Goal: Task Accomplishment & Management: Manage account settings

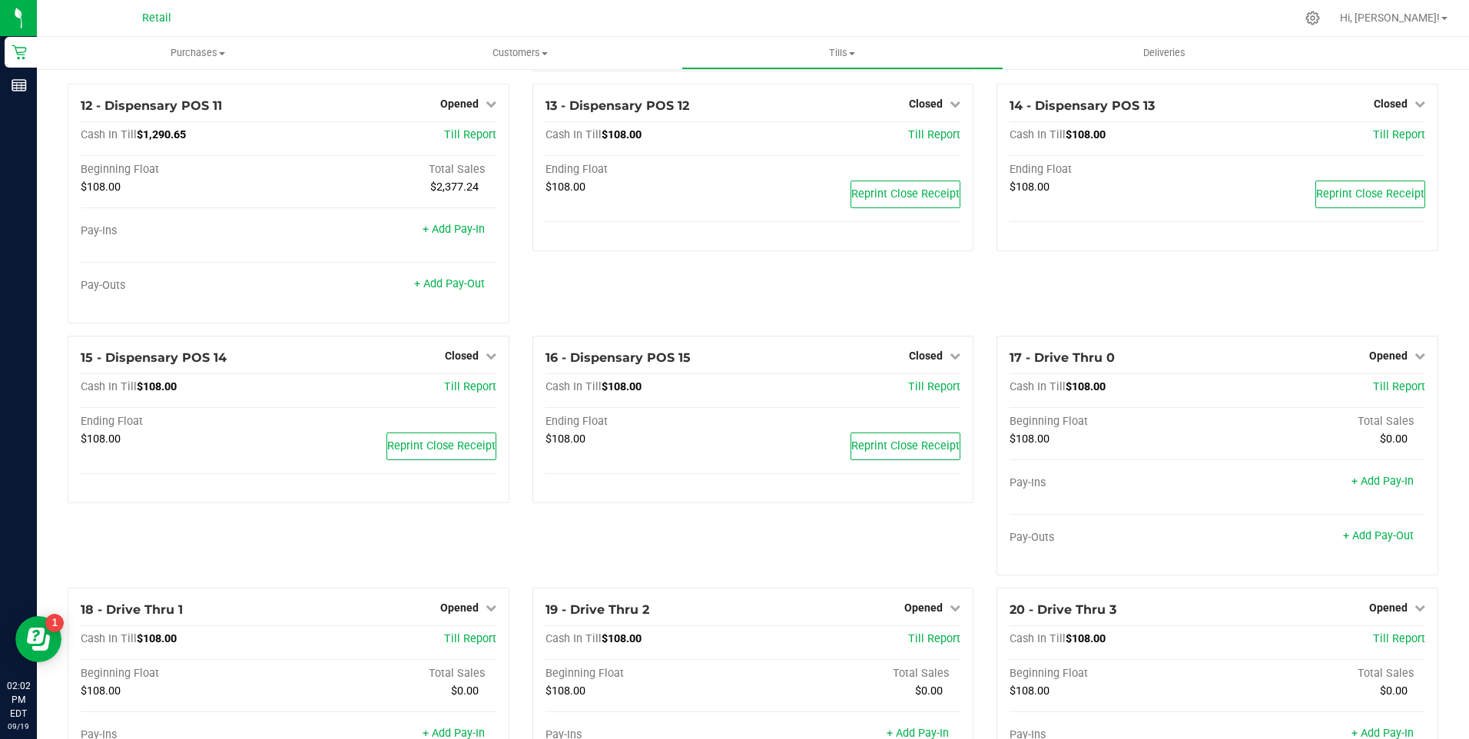
scroll to position [1229, 0]
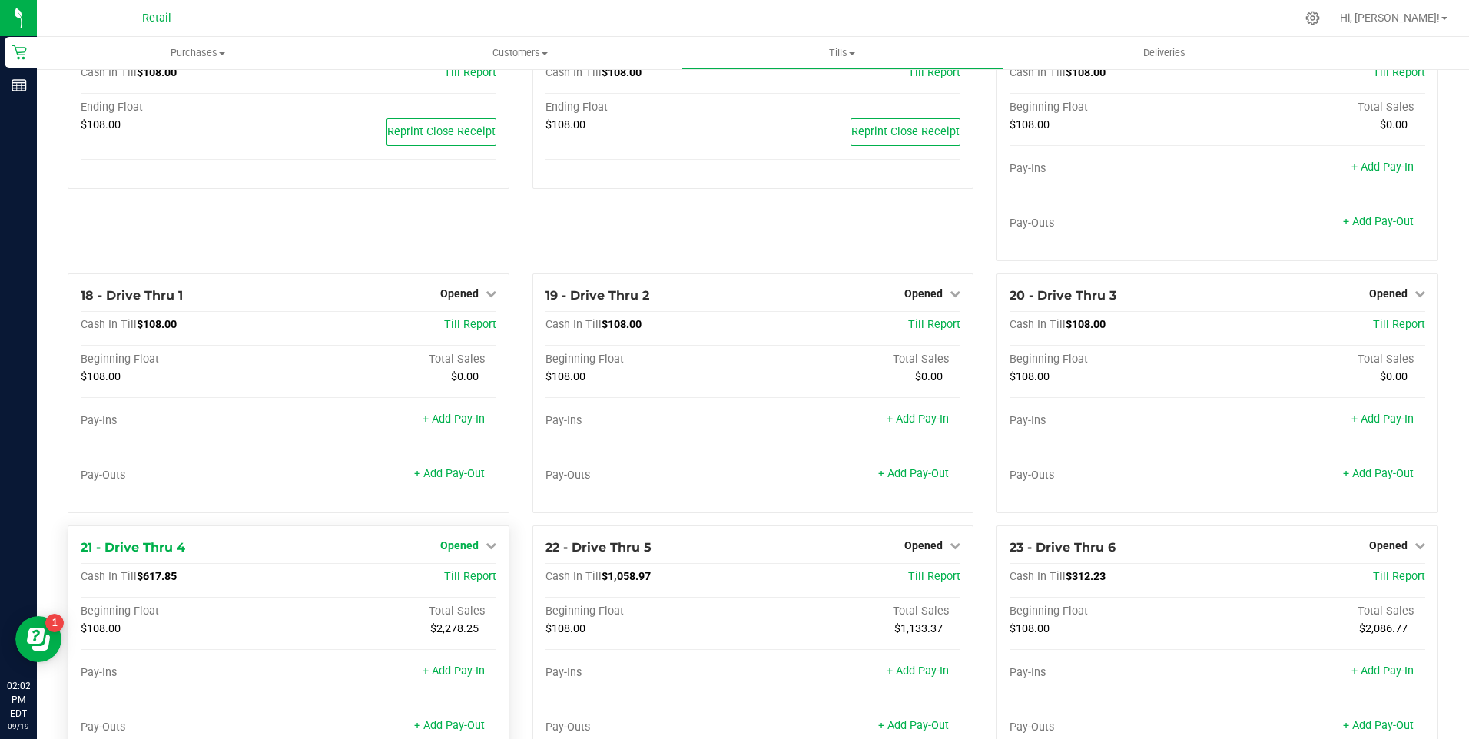
click at [486, 551] on icon at bounding box center [491, 545] width 11 height 11
click at [464, 583] on link "Close Till" at bounding box center [460, 577] width 41 height 12
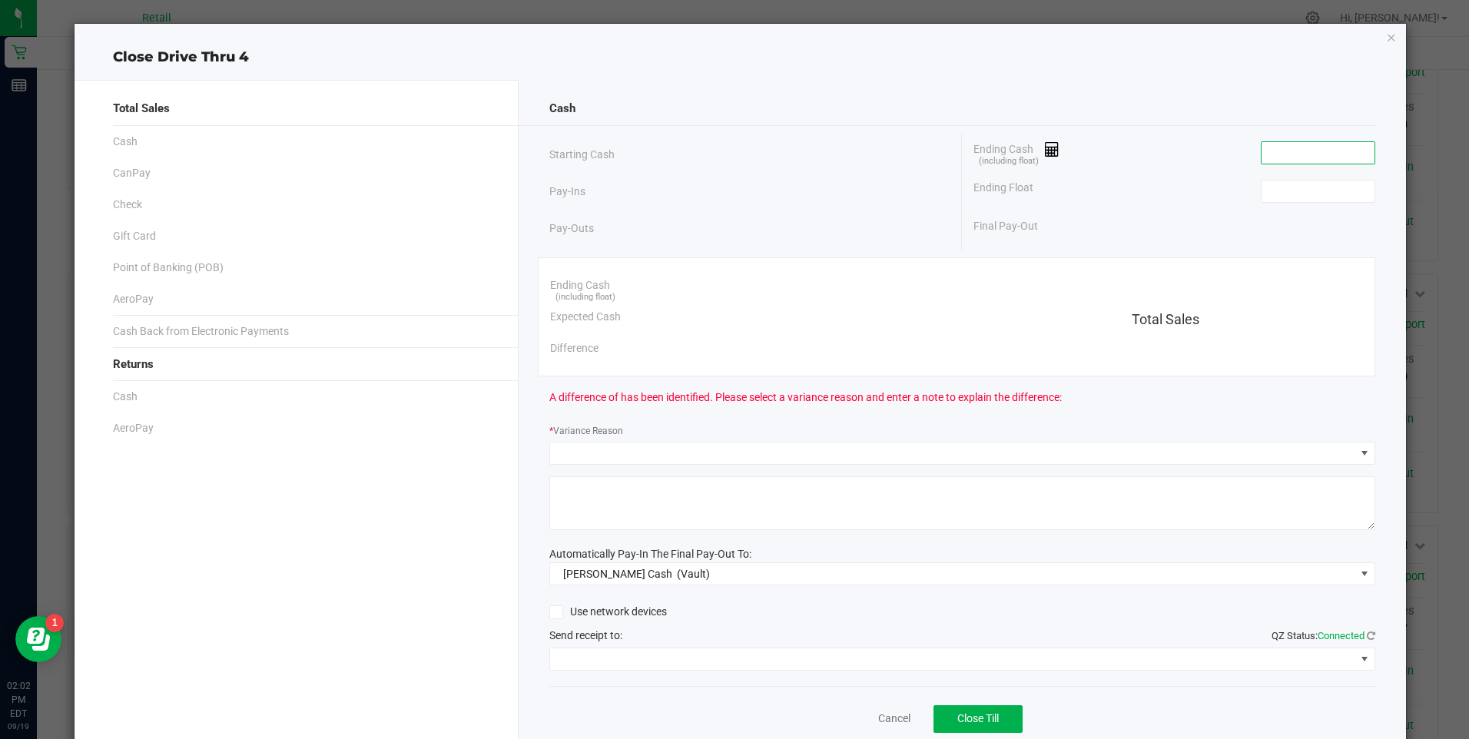
click at [1285, 158] on input at bounding box center [1318, 153] width 113 height 22
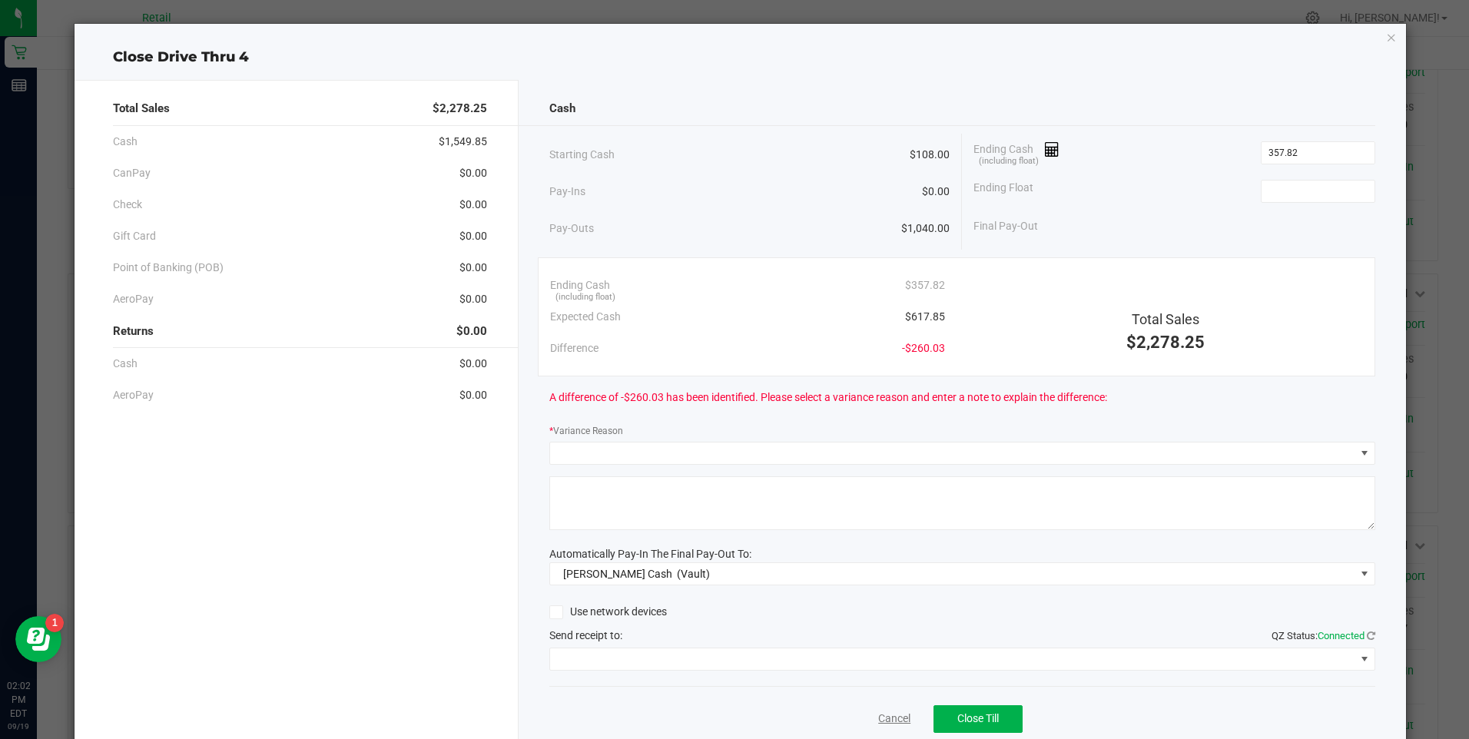
type input "$357.82"
click at [896, 715] on link "Cancel" at bounding box center [894, 719] width 32 height 16
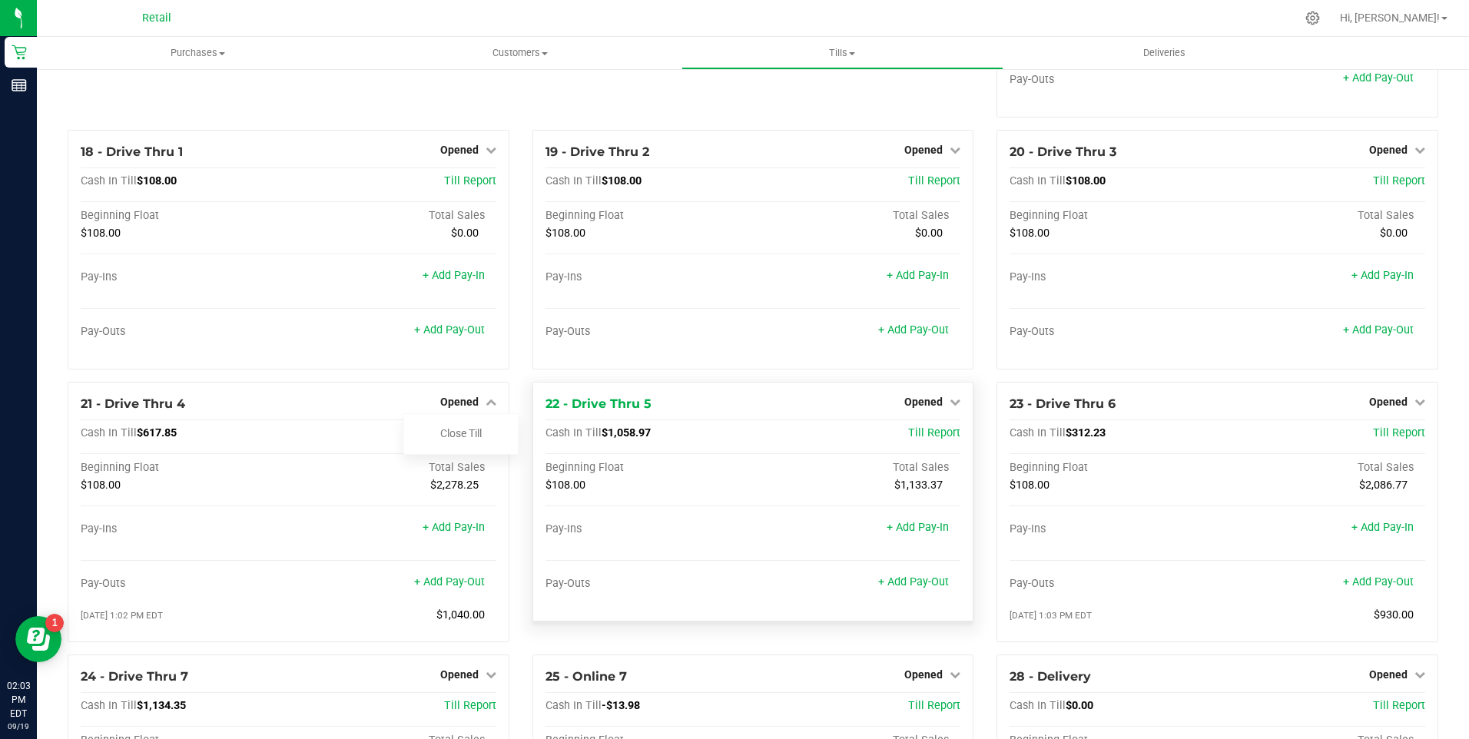
scroll to position [1383, 0]
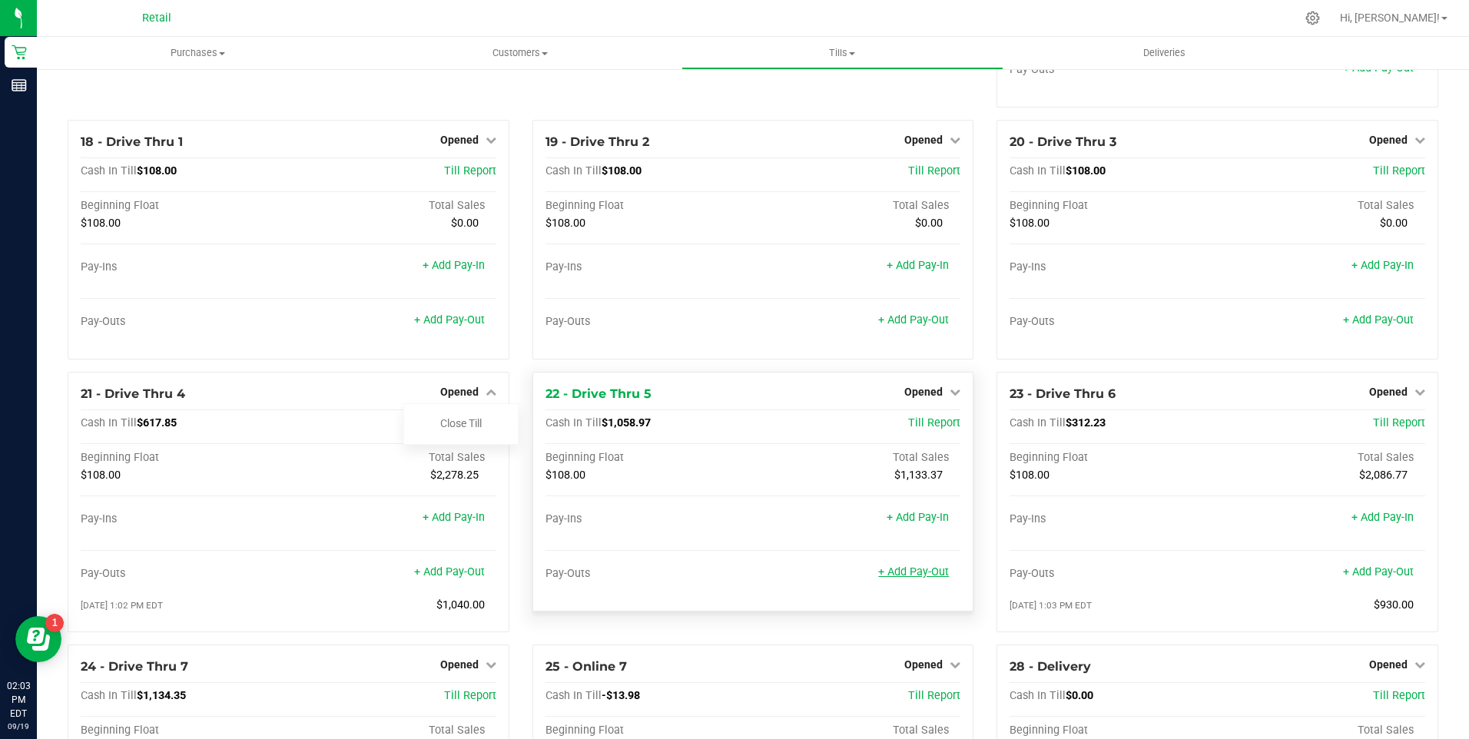
click at [907, 579] on link "+ Add Pay-Out" at bounding box center [913, 572] width 71 height 13
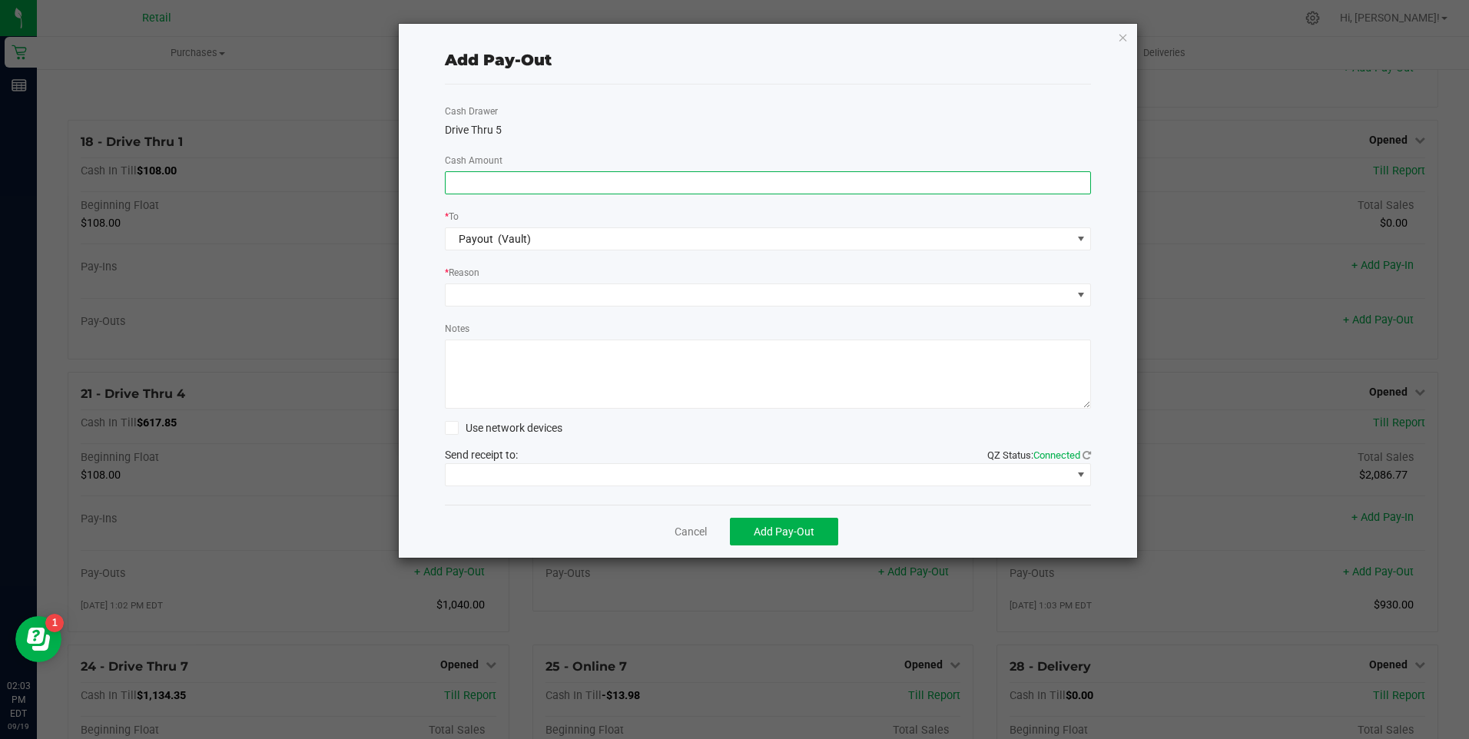
click at [541, 186] on input at bounding box center [768, 183] width 645 height 22
type input "$960.00"
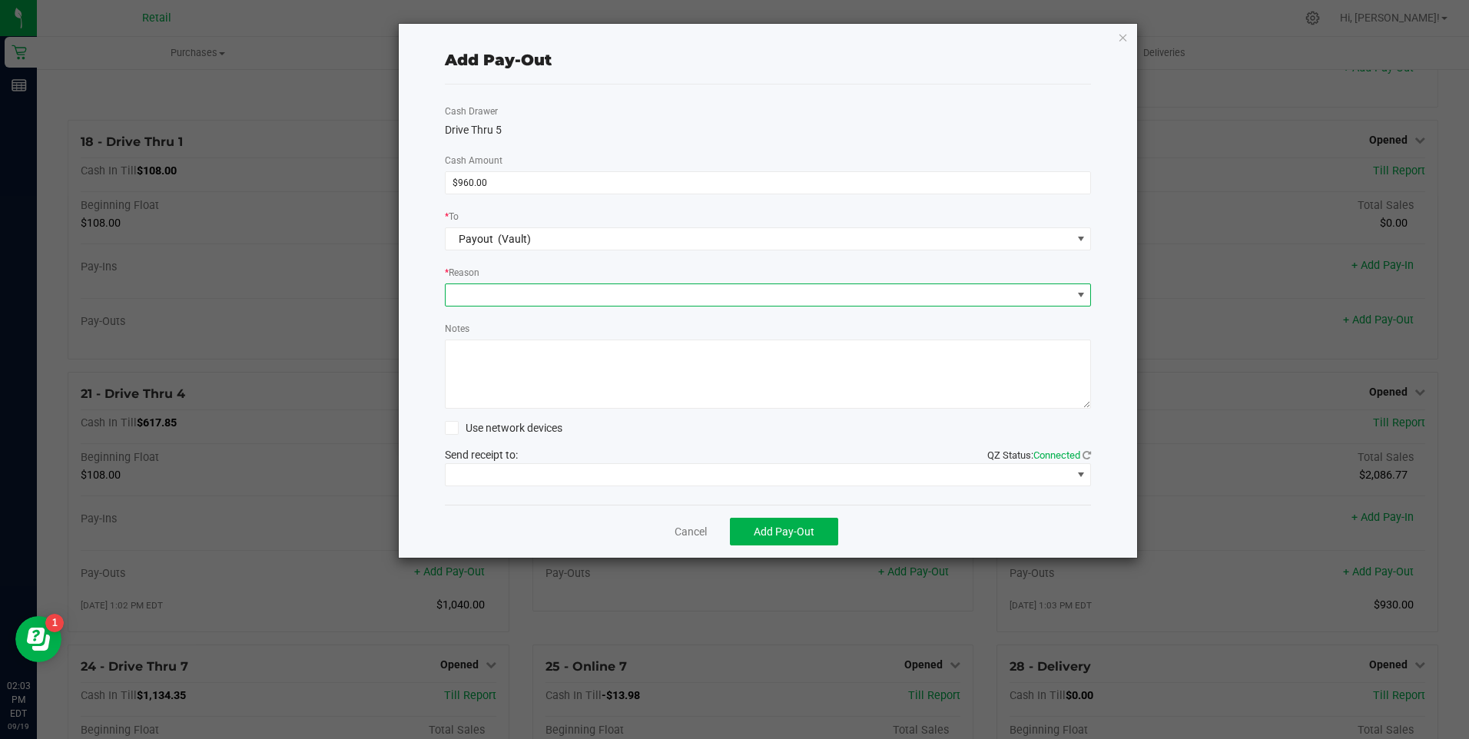
click at [493, 301] on span at bounding box center [759, 295] width 626 height 22
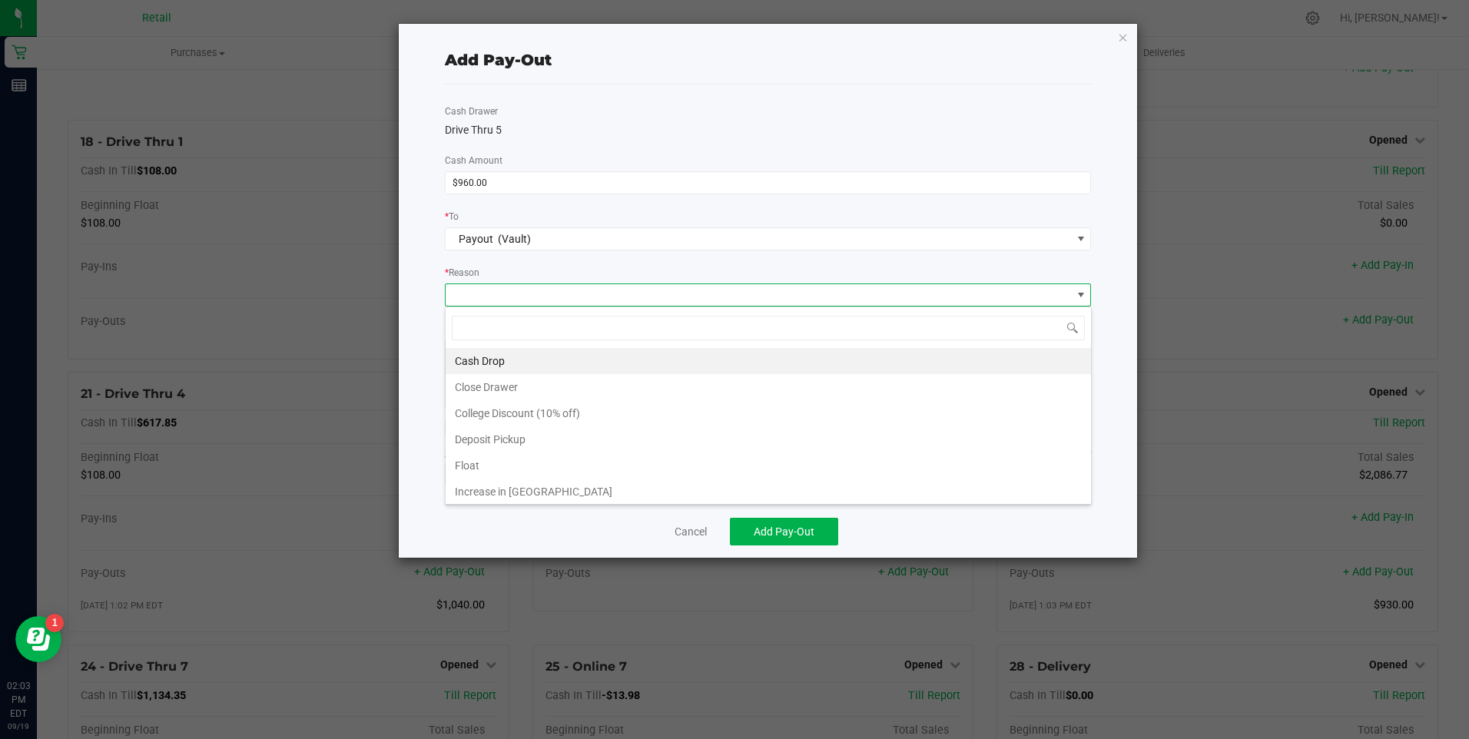
scroll to position [23, 646]
click at [506, 363] on li "Cash Drop" at bounding box center [768, 361] width 645 height 26
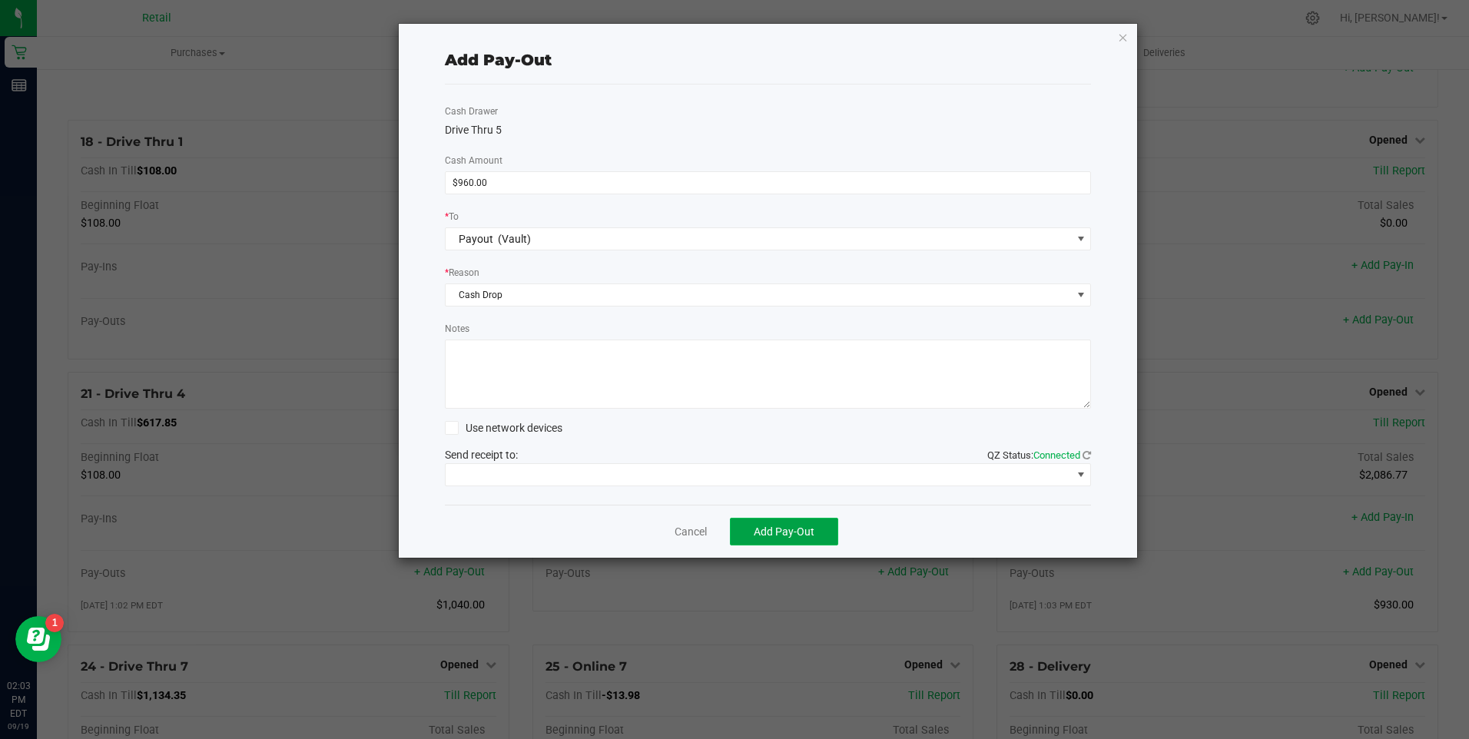
click at [755, 531] on span "Add Pay-Out" at bounding box center [784, 532] width 61 height 12
click at [692, 527] on link "Dismiss" at bounding box center [685, 532] width 37 height 16
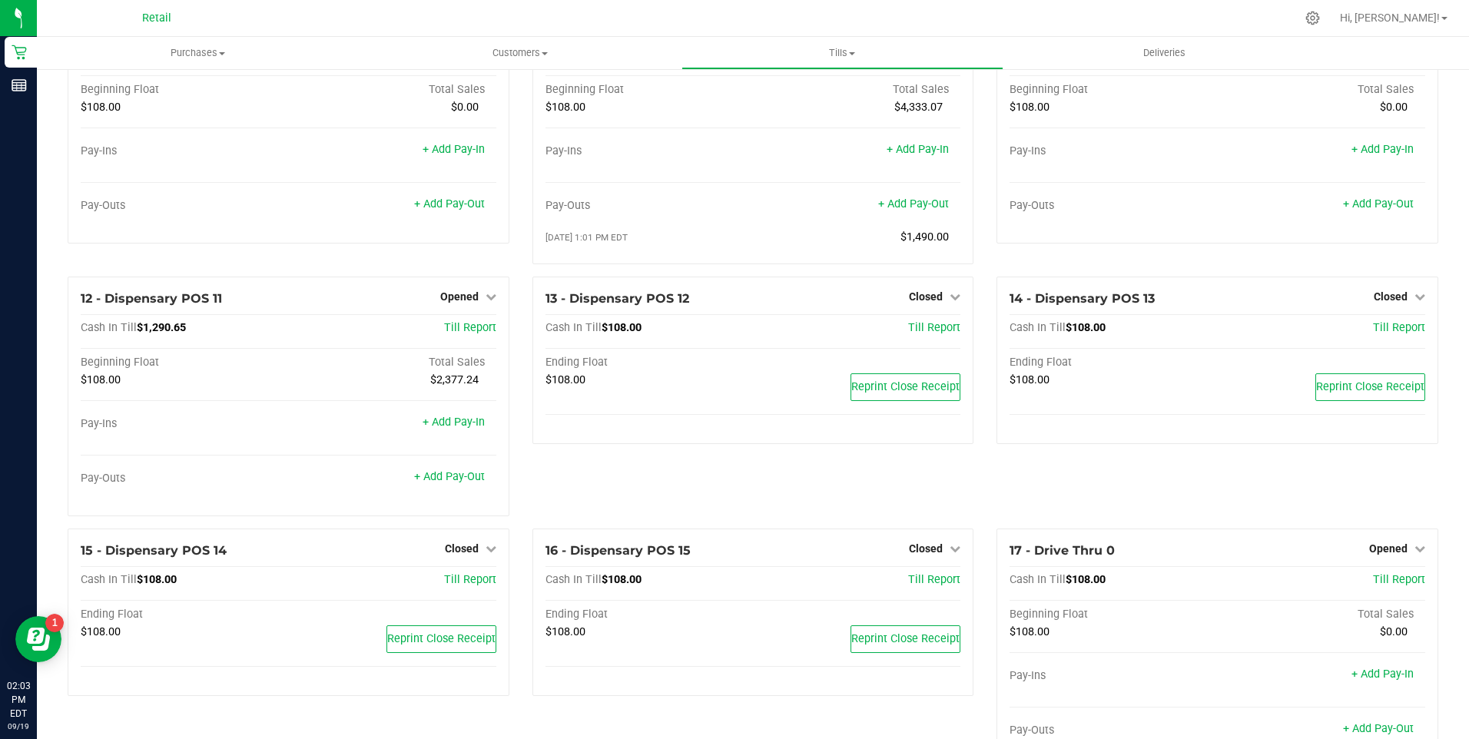
scroll to position [644, 0]
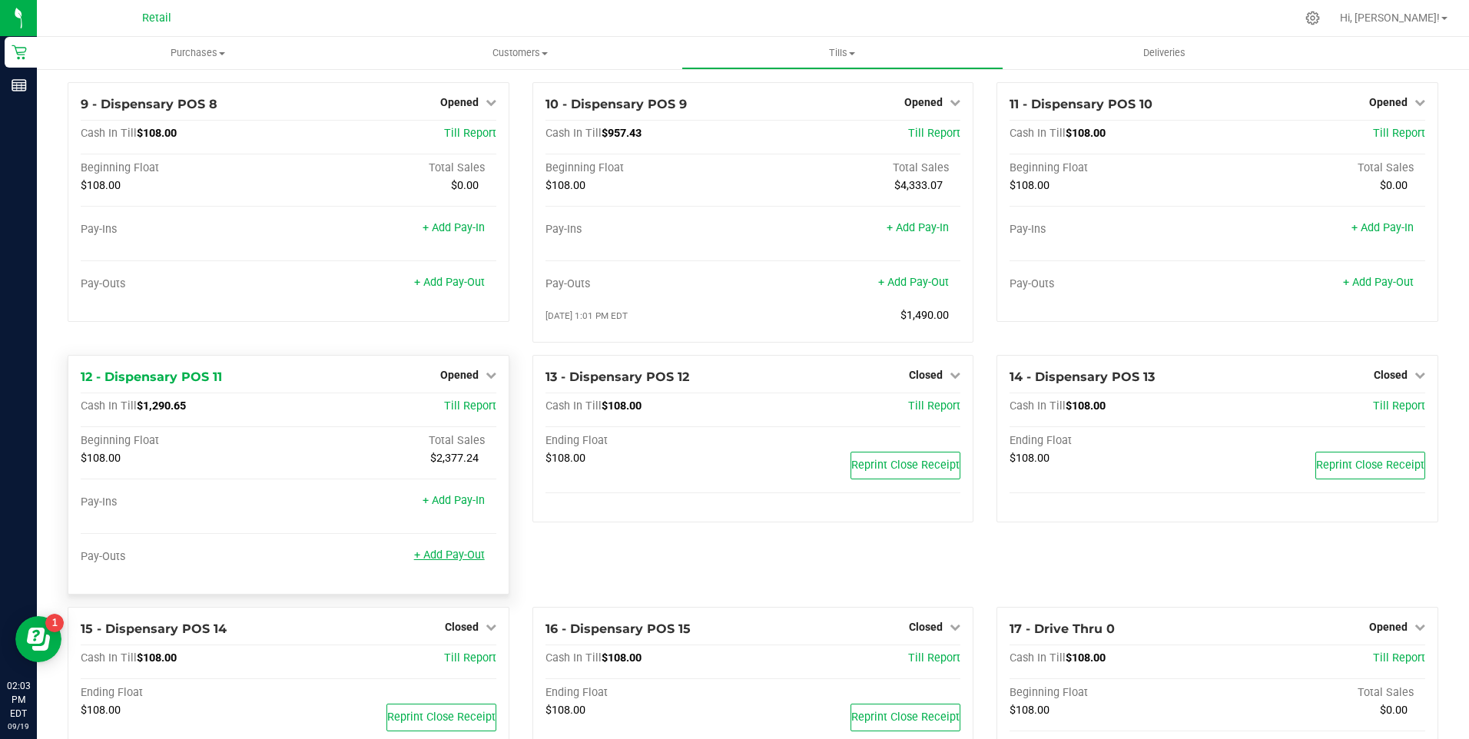
click at [450, 562] on link "+ Add Pay-Out" at bounding box center [449, 555] width 71 height 13
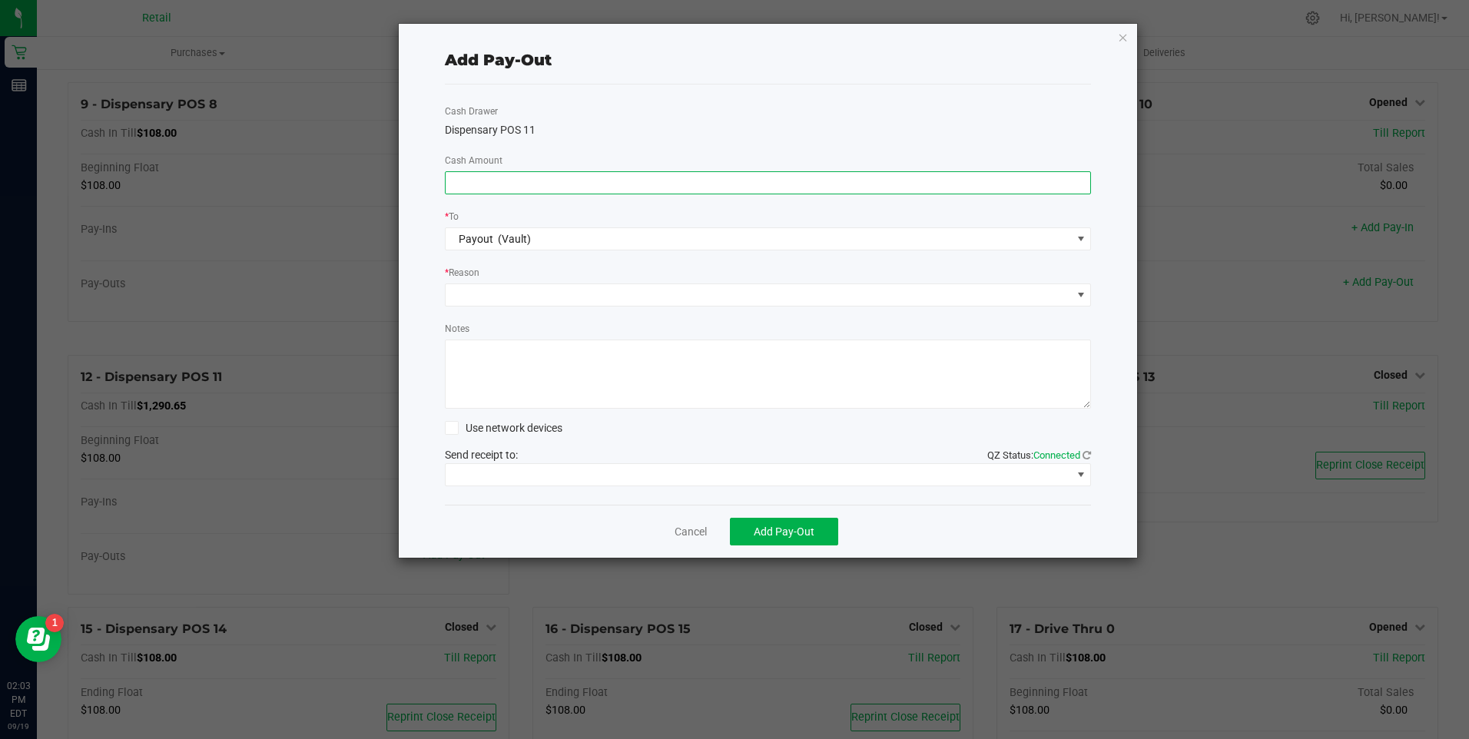
click at [485, 183] on input at bounding box center [768, 183] width 645 height 22
type input "$1,170.00"
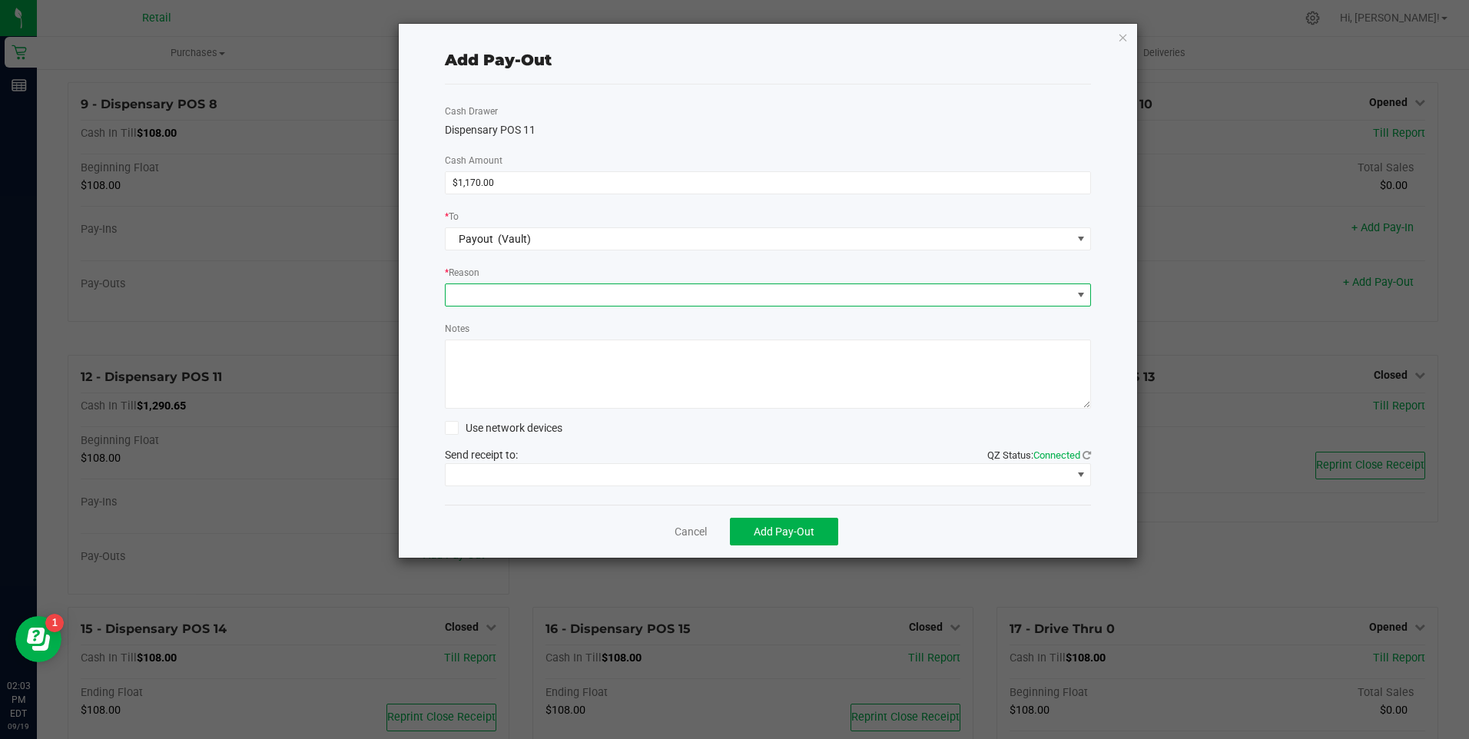
click at [480, 289] on span at bounding box center [759, 295] width 626 height 22
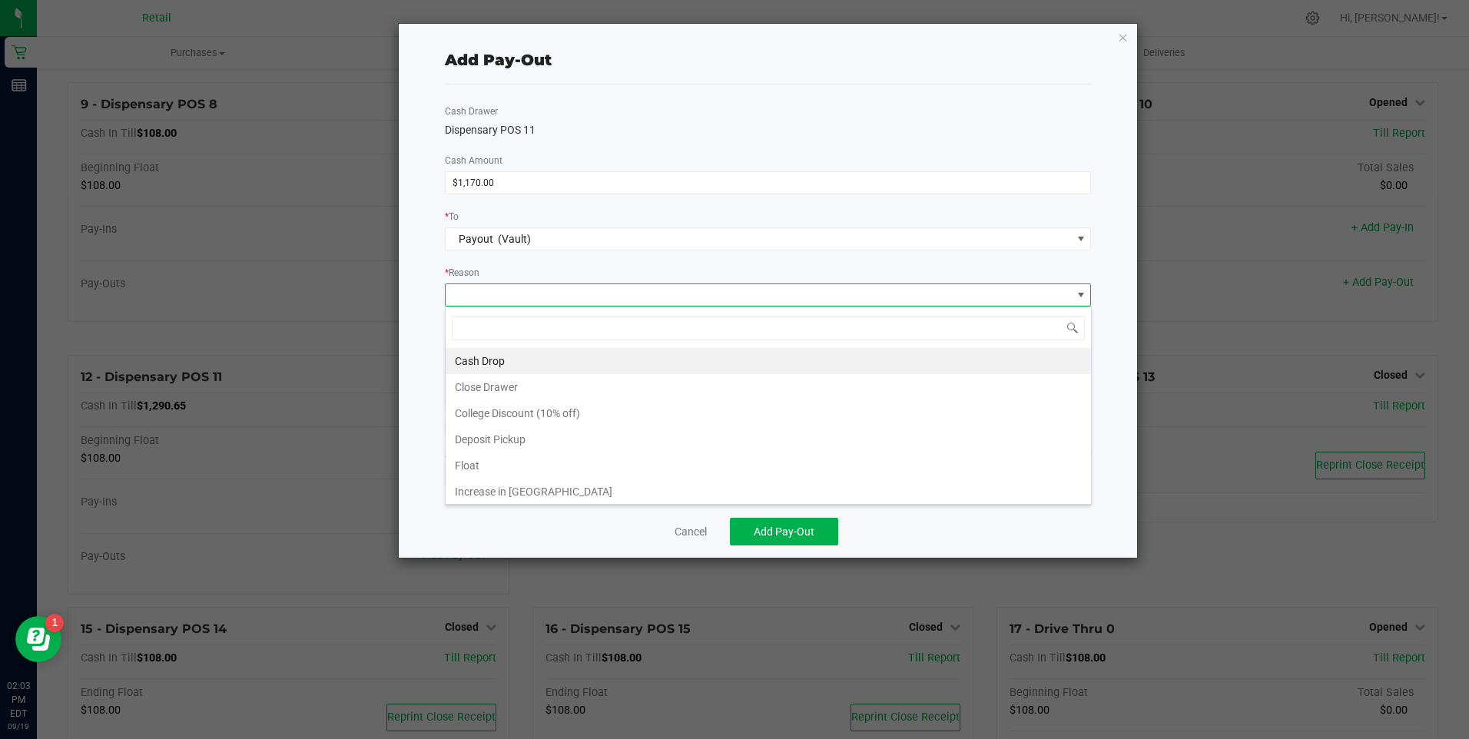
scroll to position [23, 646]
click at [477, 361] on li "Cash Drop" at bounding box center [768, 361] width 645 height 26
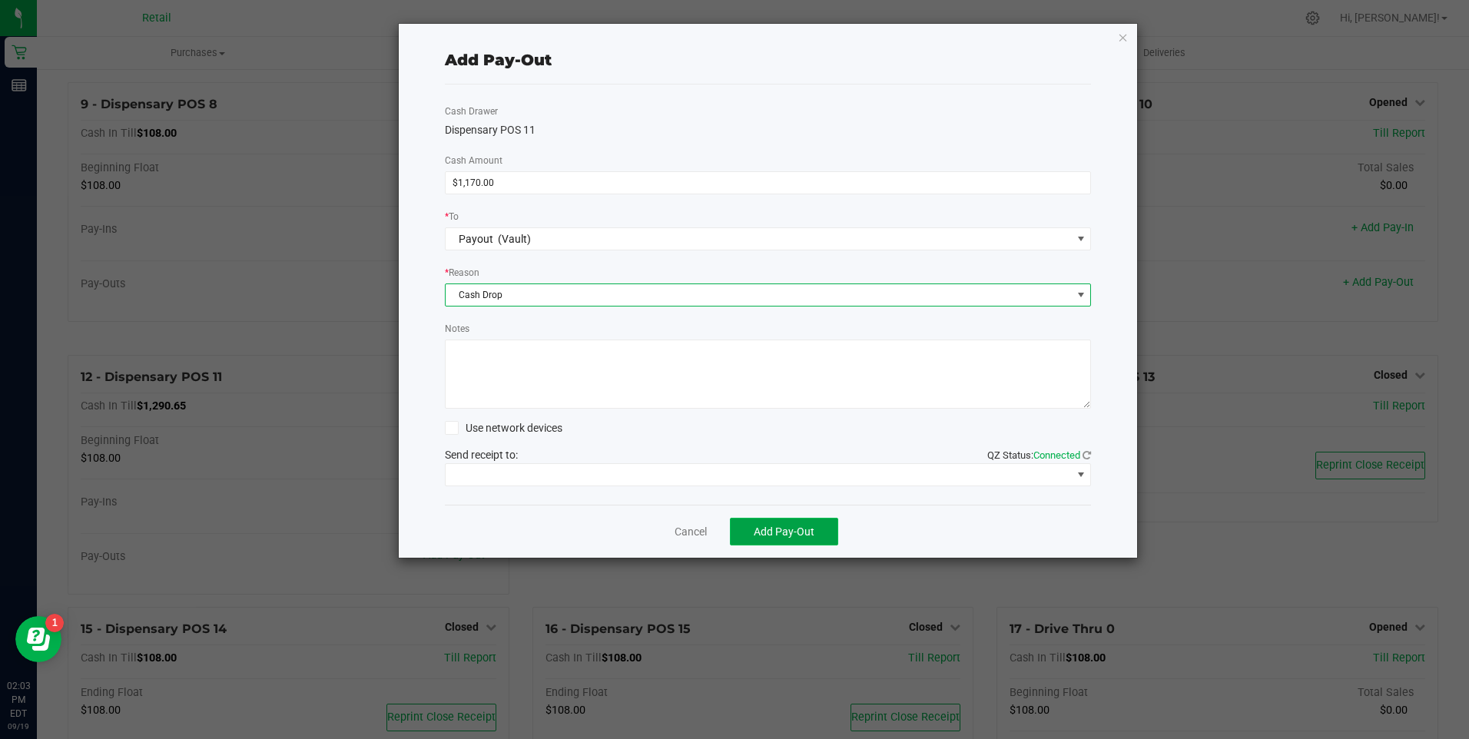
click at [780, 530] on span "Add Pay-Out" at bounding box center [784, 532] width 61 height 12
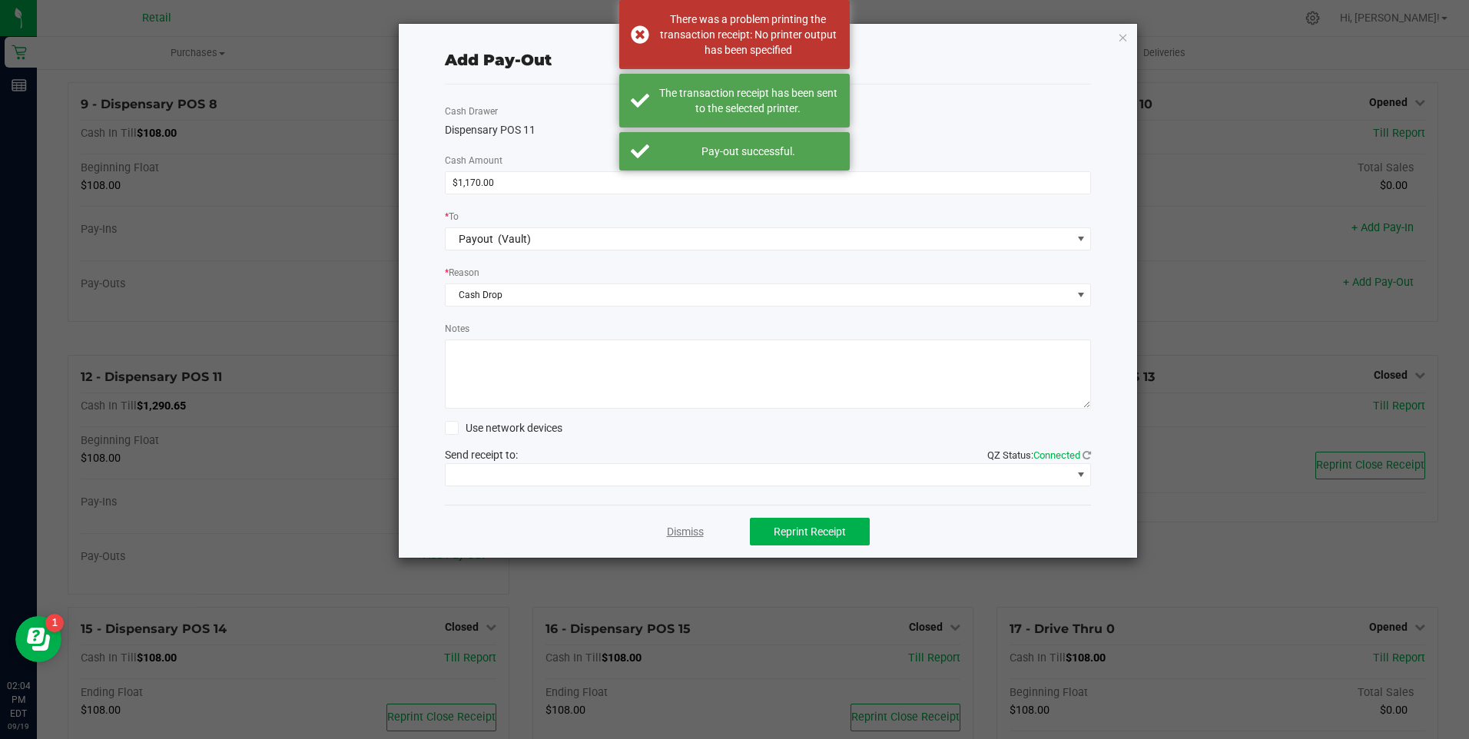
click at [688, 529] on link "Dismiss" at bounding box center [685, 532] width 37 height 16
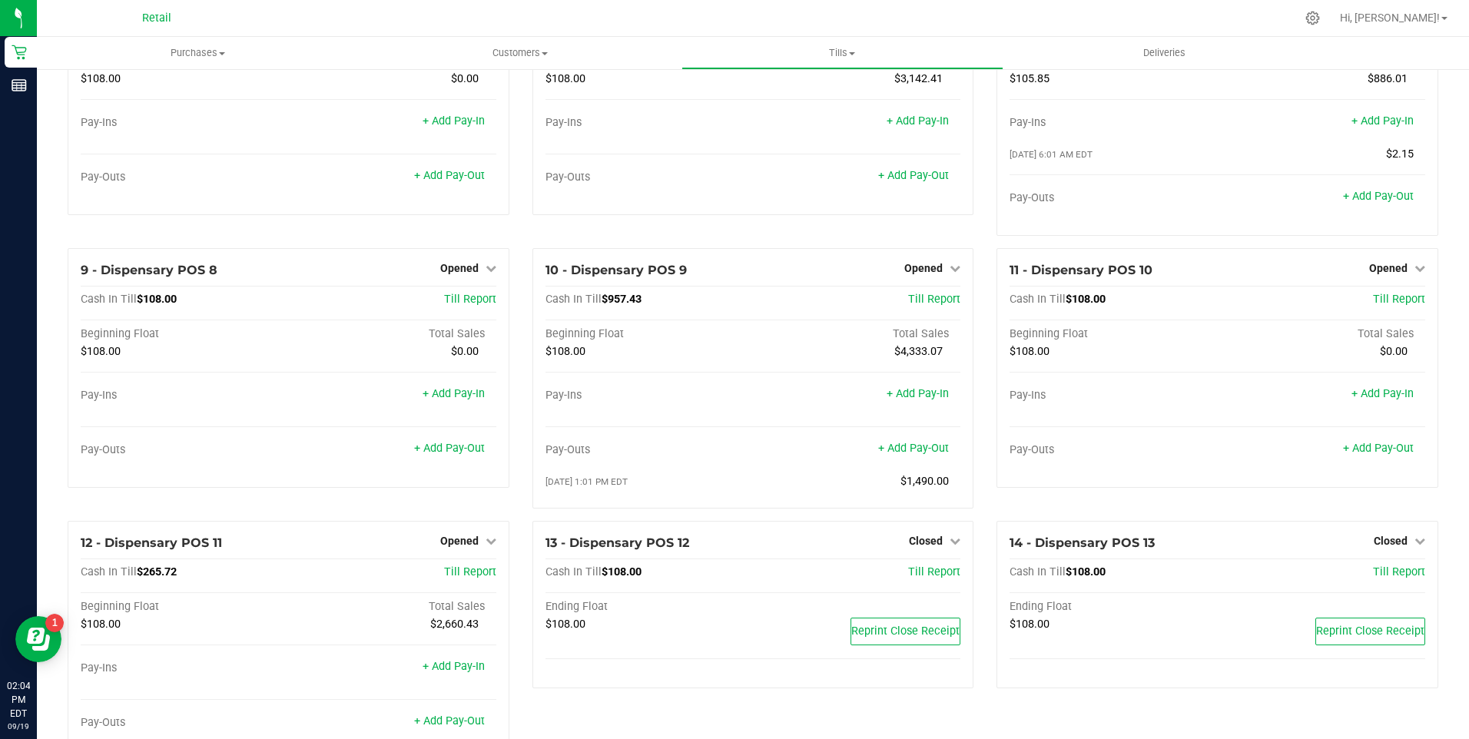
scroll to position [171, 0]
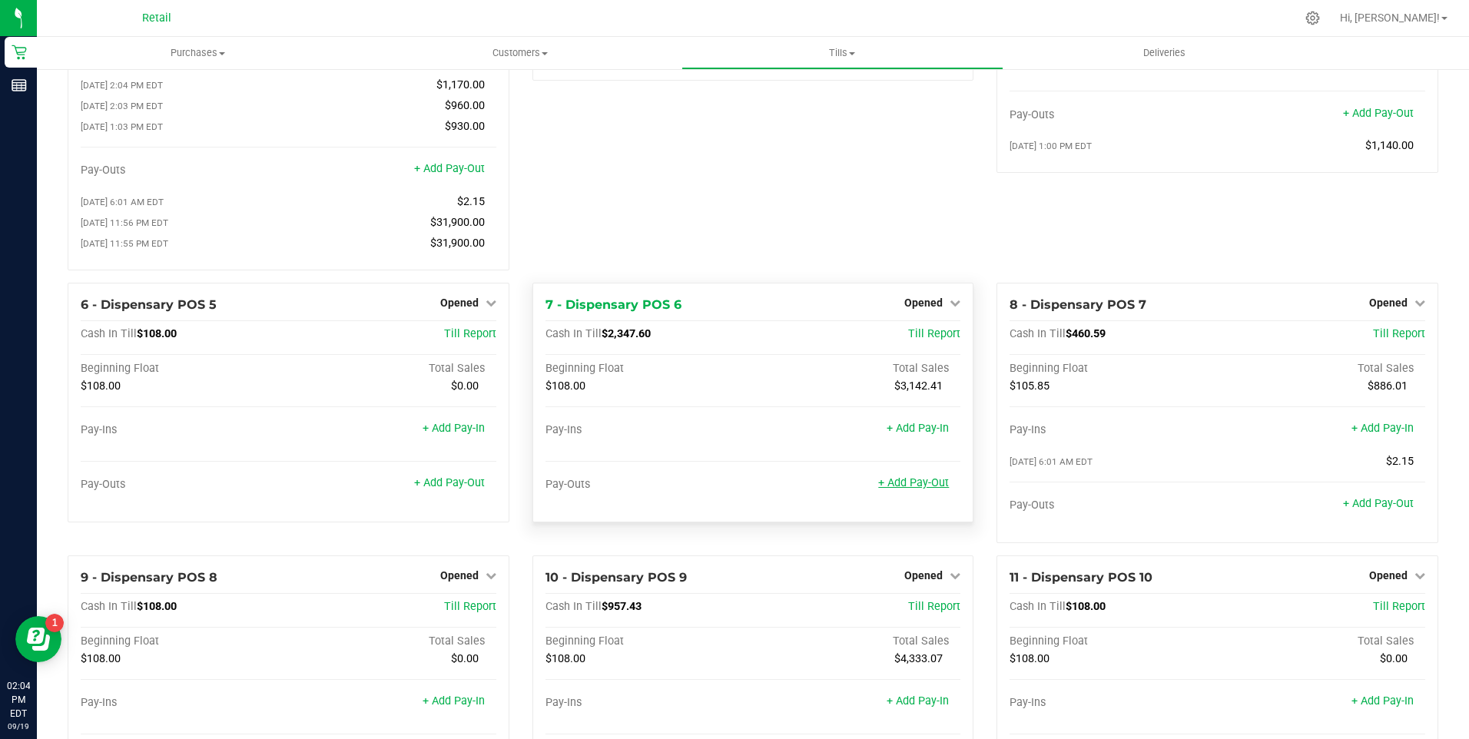
click at [887, 486] on link "+ Add Pay-Out" at bounding box center [913, 482] width 71 height 13
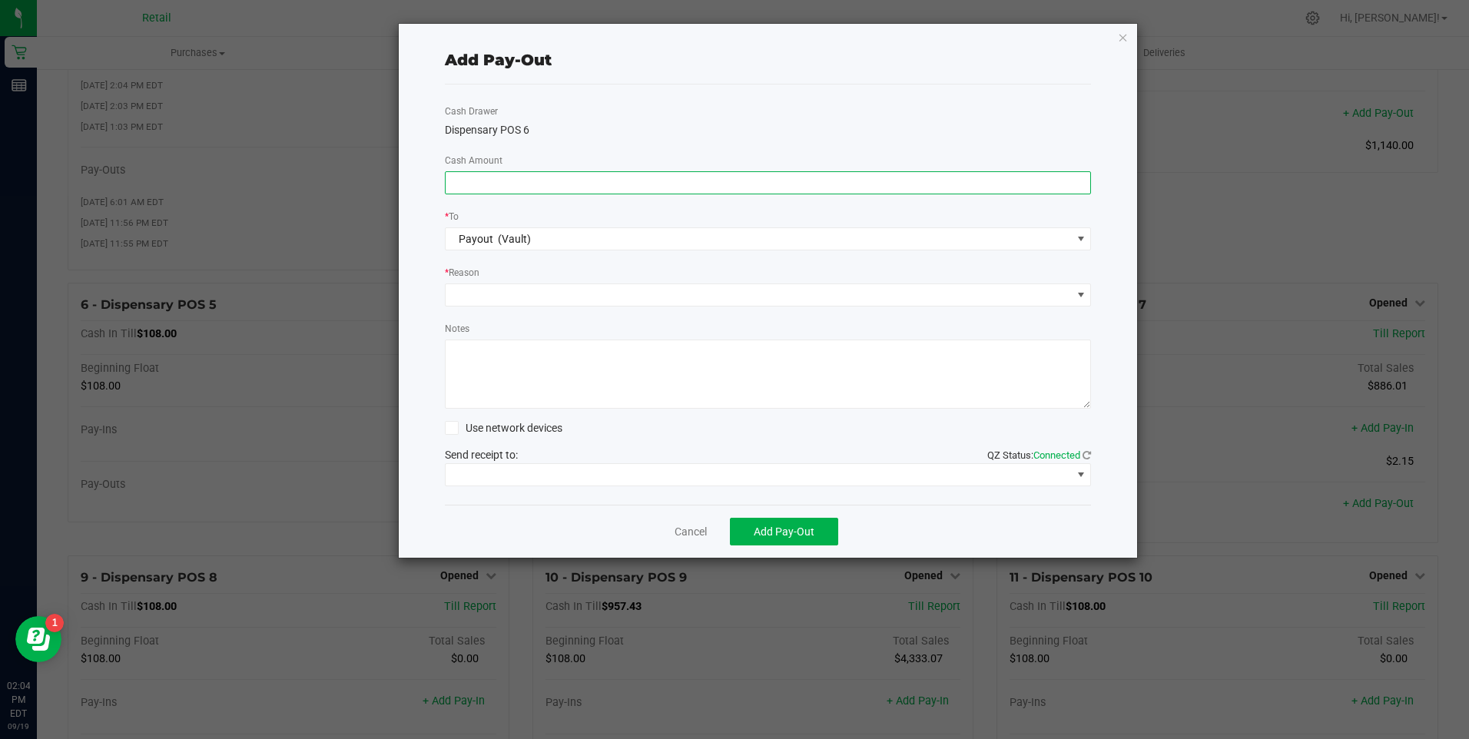
click at [497, 188] on input at bounding box center [768, 183] width 645 height 22
type input "$2,200.00"
click at [480, 301] on span at bounding box center [759, 295] width 626 height 22
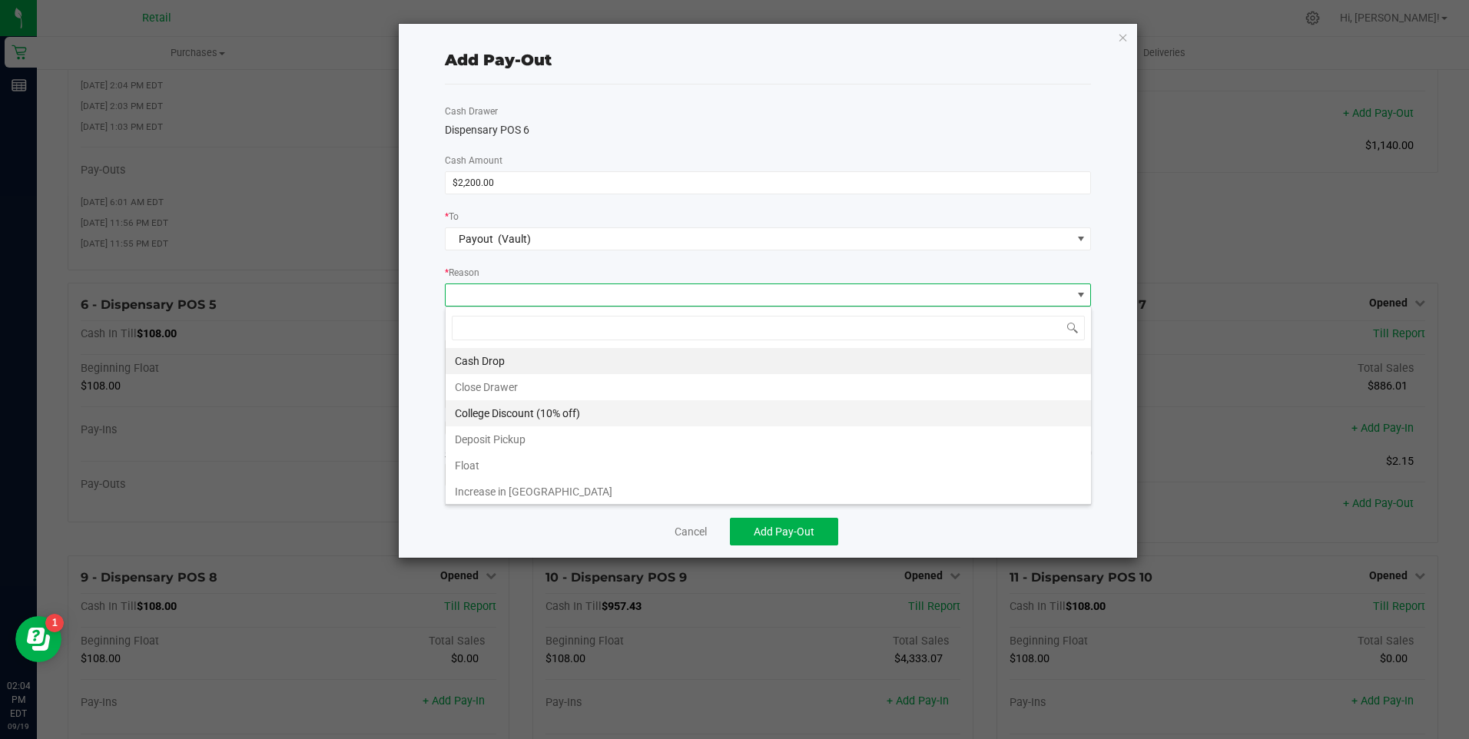
scroll to position [23, 646]
click at [479, 350] on li "Cash Drop" at bounding box center [768, 361] width 645 height 26
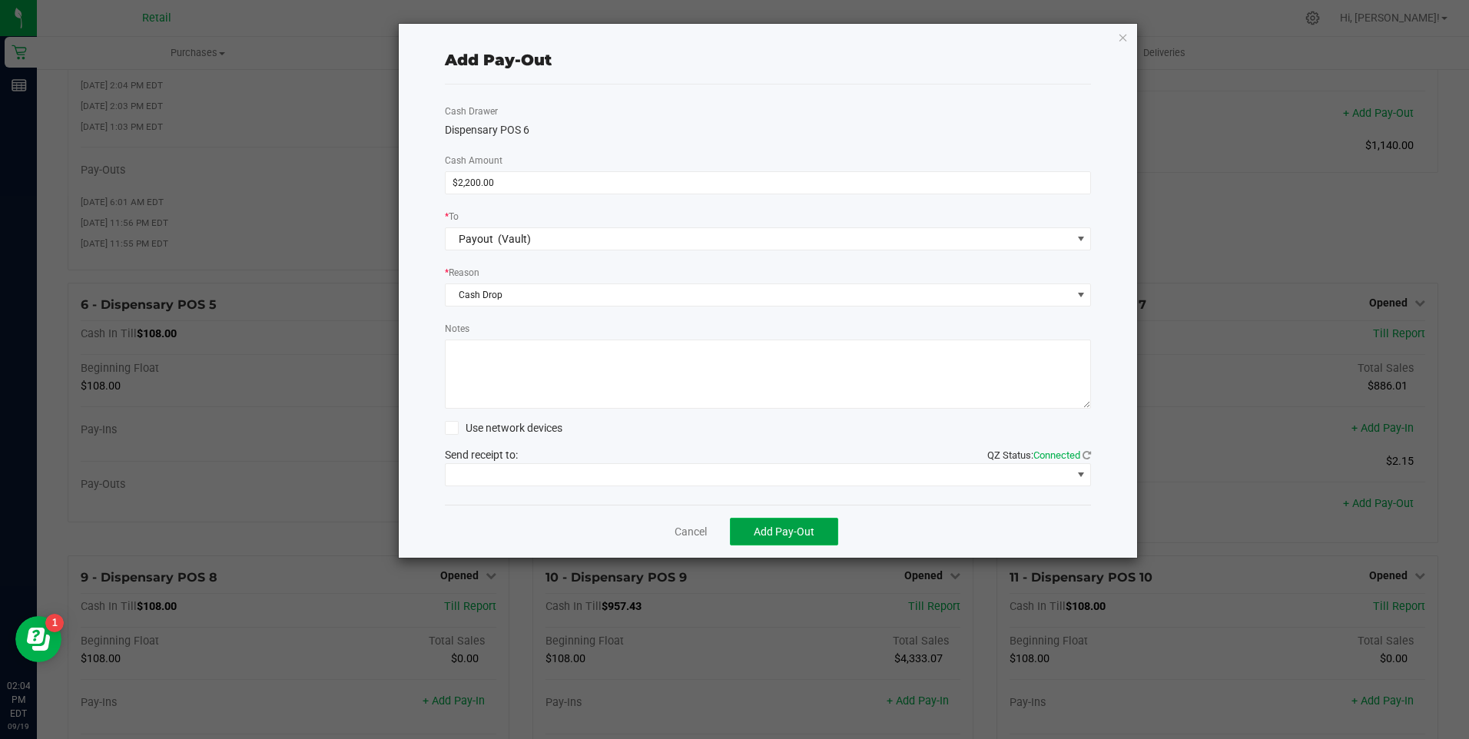
click at [761, 527] on span "Add Pay-Out" at bounding box center [784, 532] width 61 height 12
click at [685, 532] on link "Dismiss" at bounding box center [685, 532] width 37 height 16
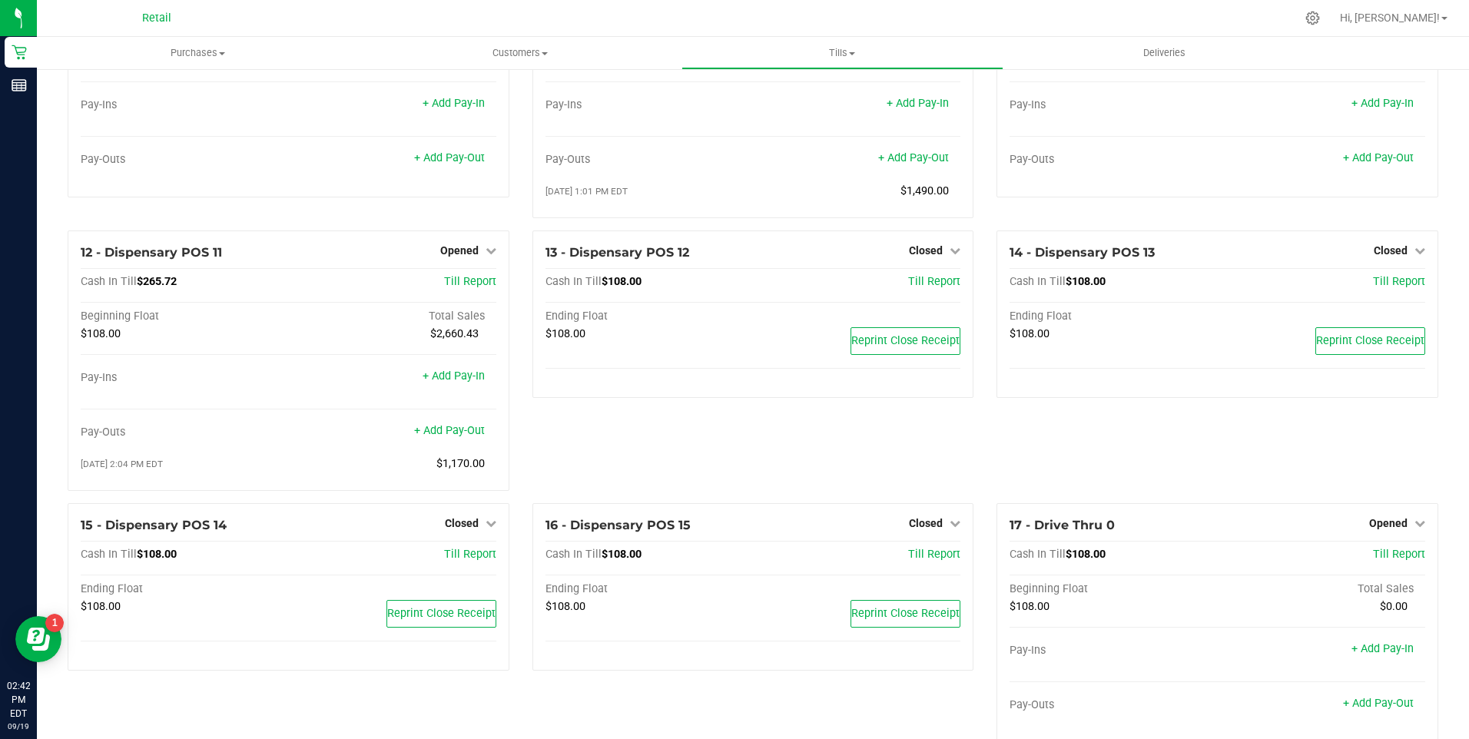
scroll to position [1383, 0]
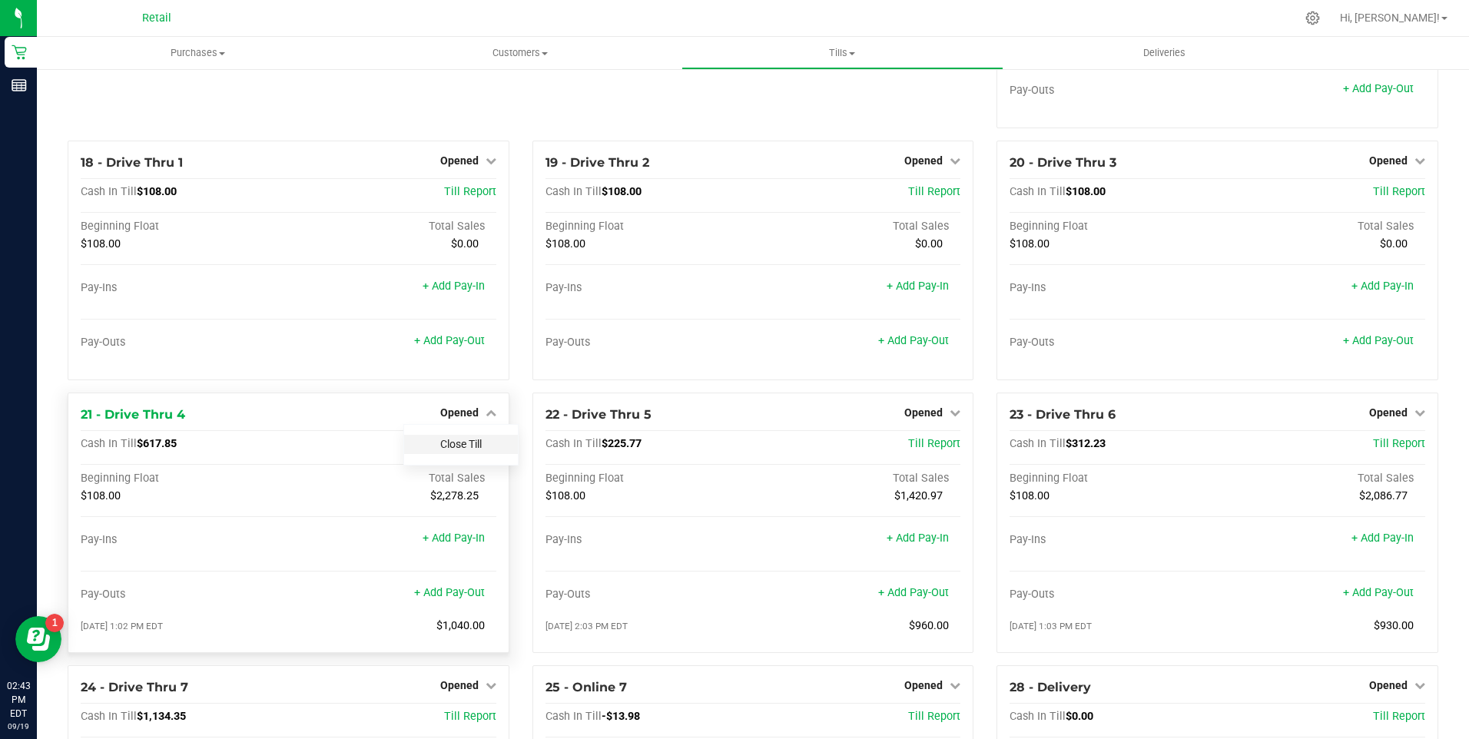
click at [460, 450] on link "Close Till" at bounding box center [460, 444] width 41 height 12
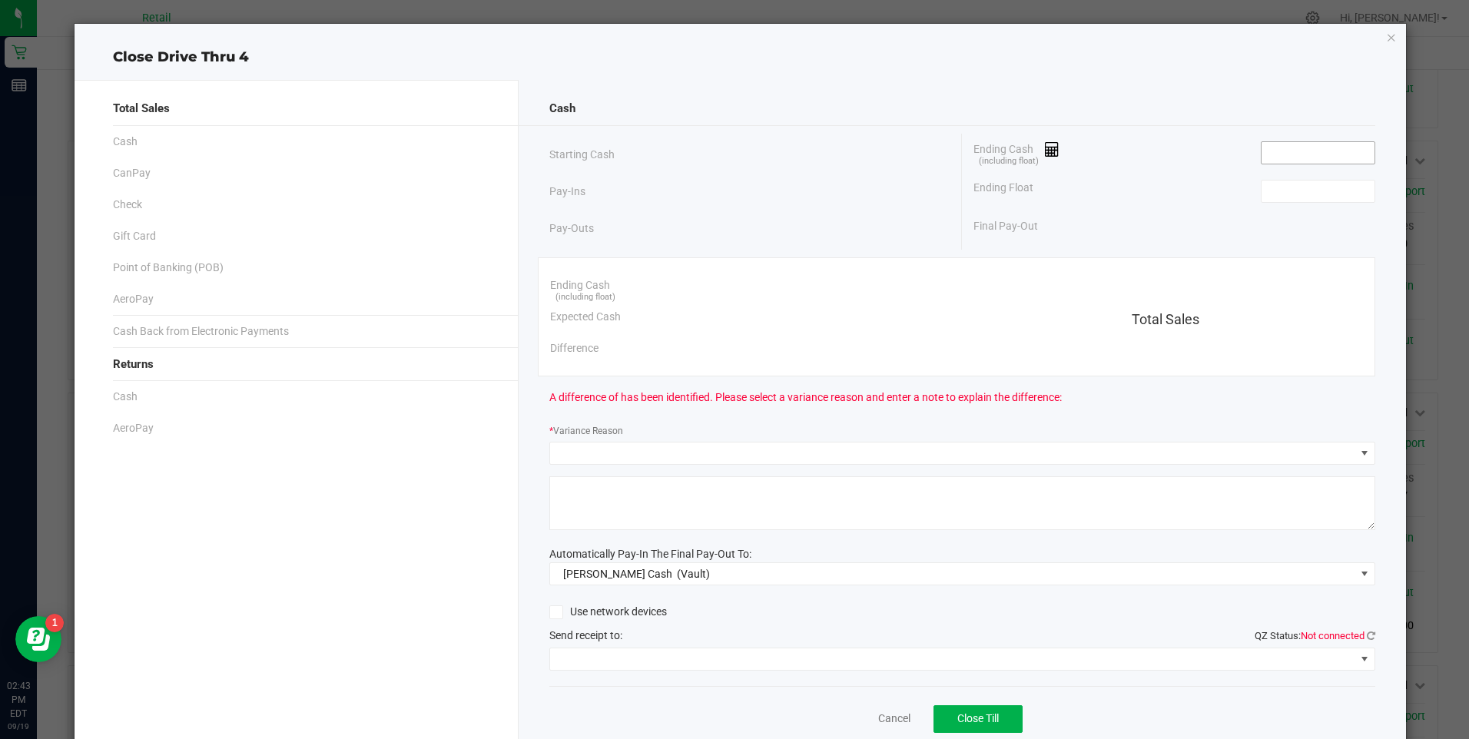
click at [1279, 148] on input at bounding box center [1318, 153] width 113 height 22
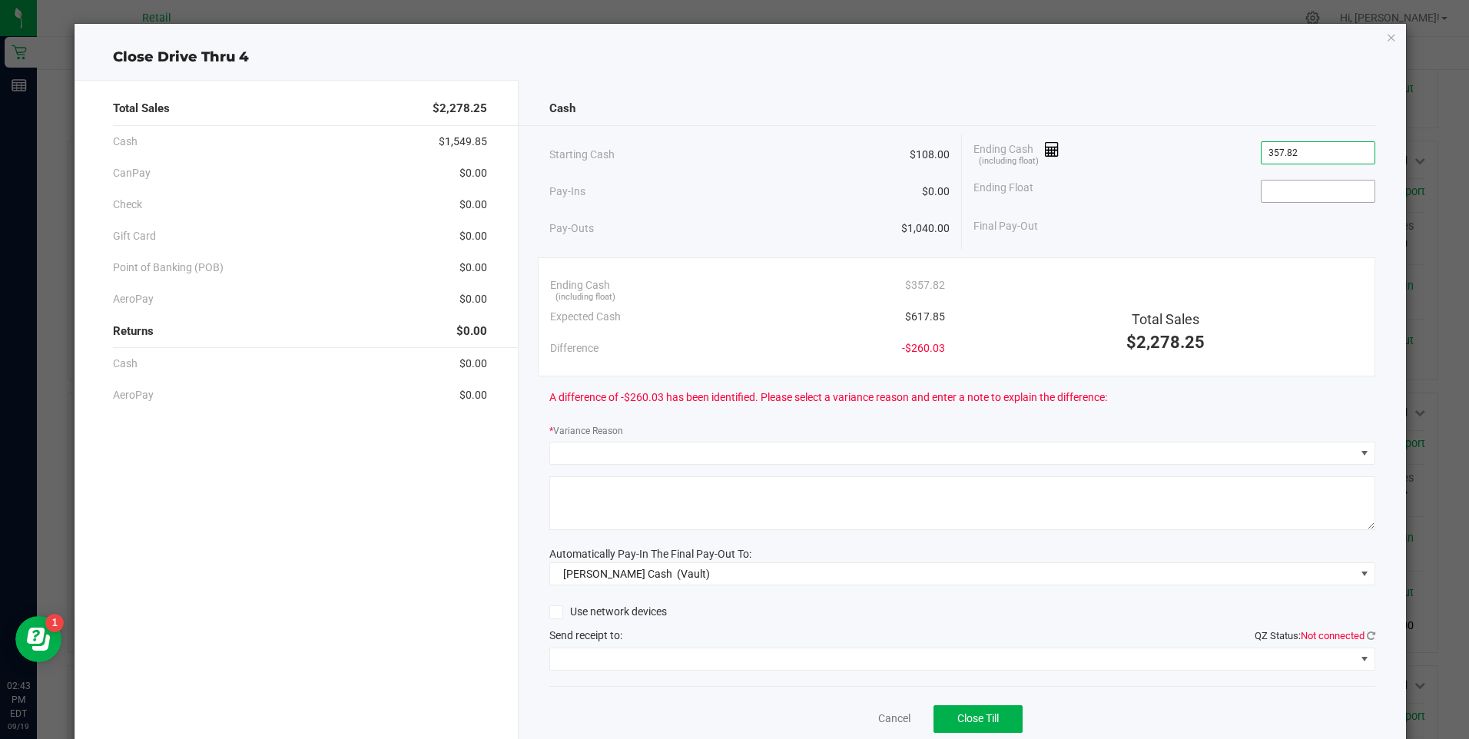
type input "$357.82"
click at [1282, 190] on input at bounding box center [1318, 192] width 113 height 22
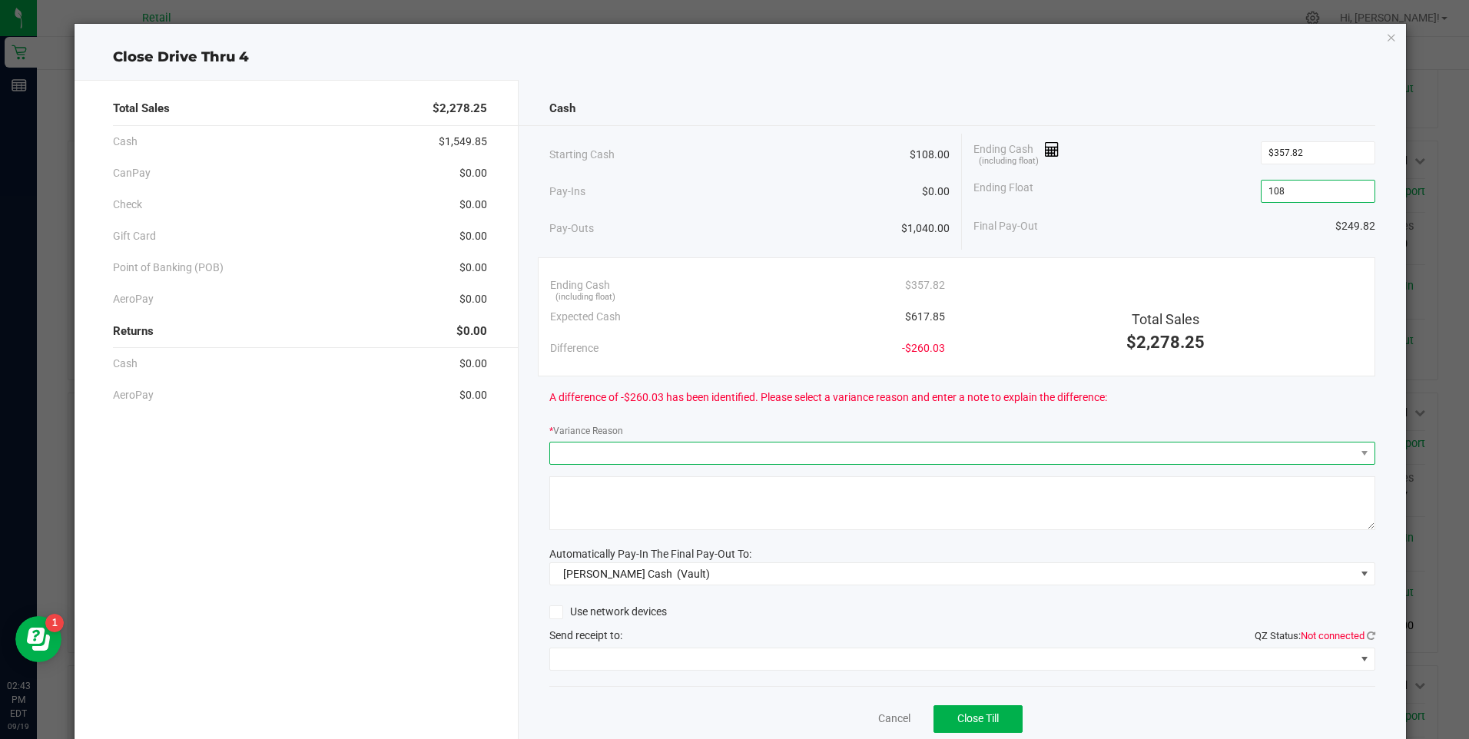
type input "$108.00"
click at [579, 446] on span at bounding box center [952, 454] width 805 height 22
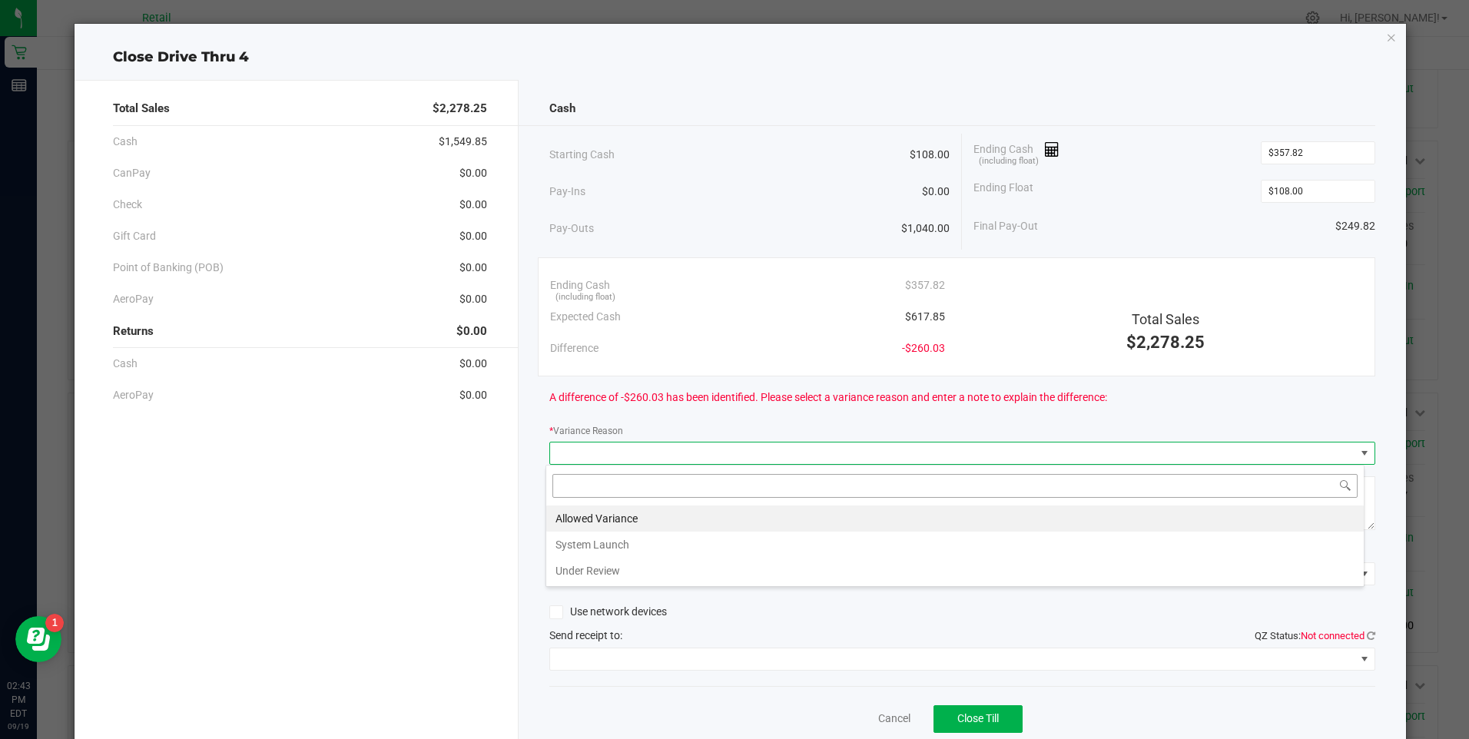
scroll to position [23, 819]
click at [609, 578] on li "Under Review" at bounding box center [955, 571] width 818 height 26
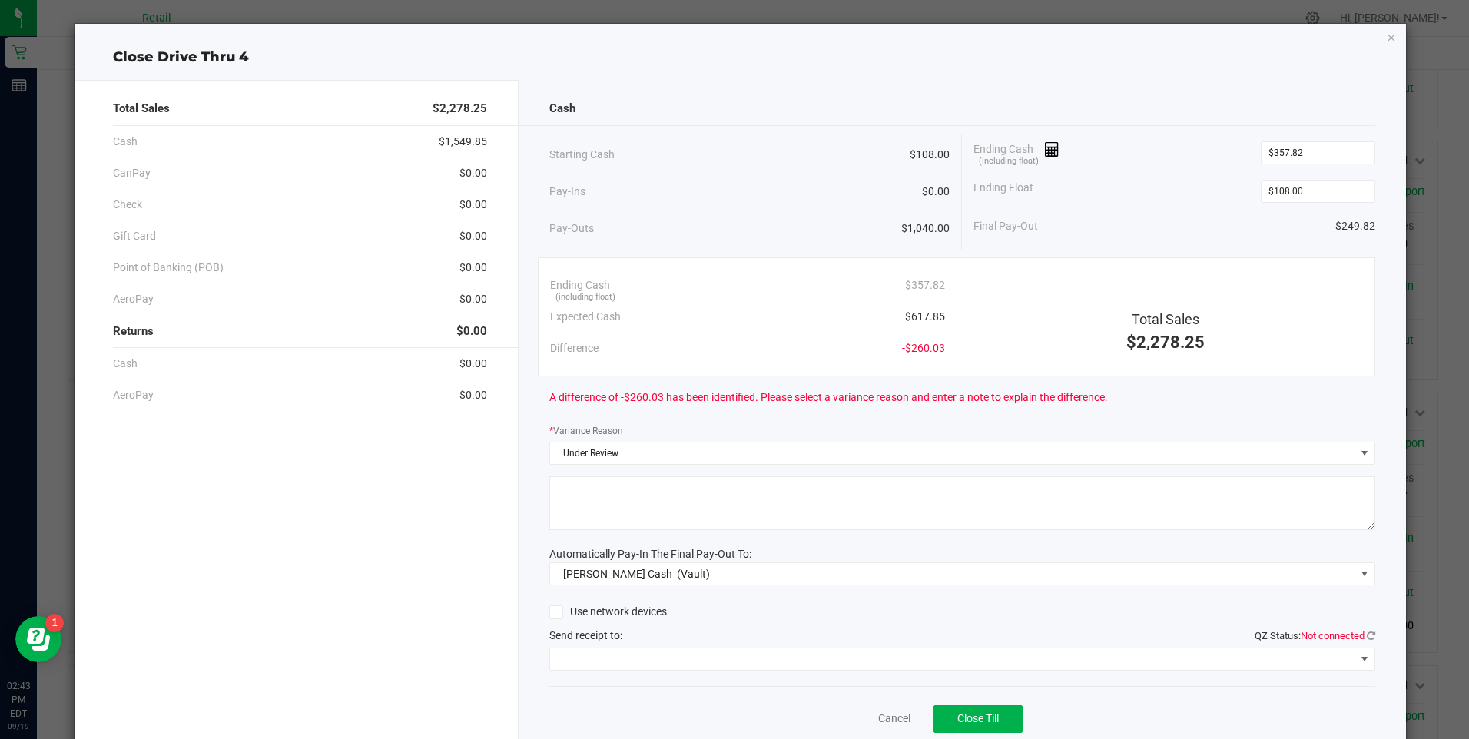
click at [609, 493] on textarea at bounding box center [962, 503] width 826 height 54
type textarea "ws"
click at [675, 661] on span at bounding box center [952, 659] width 805 height 22
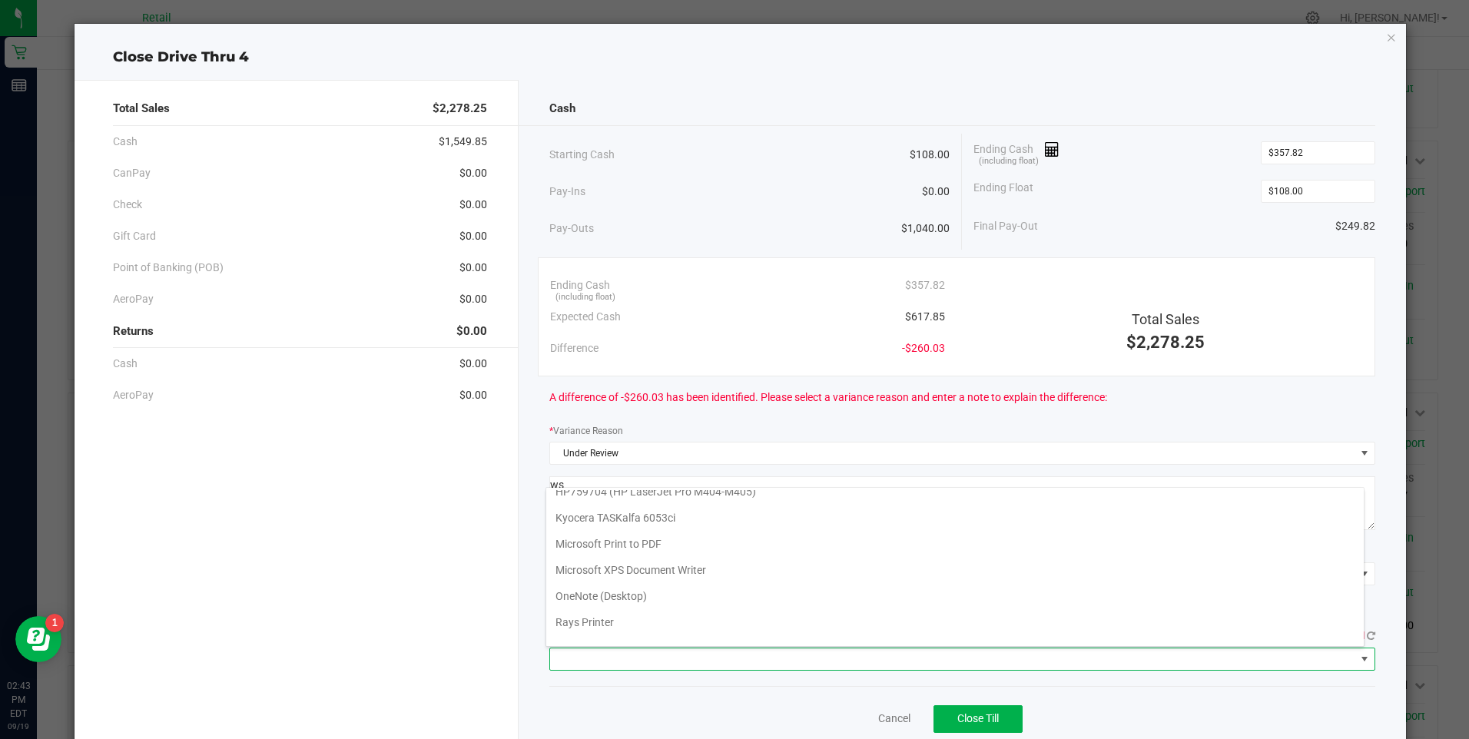
scroll to position [134, 0]
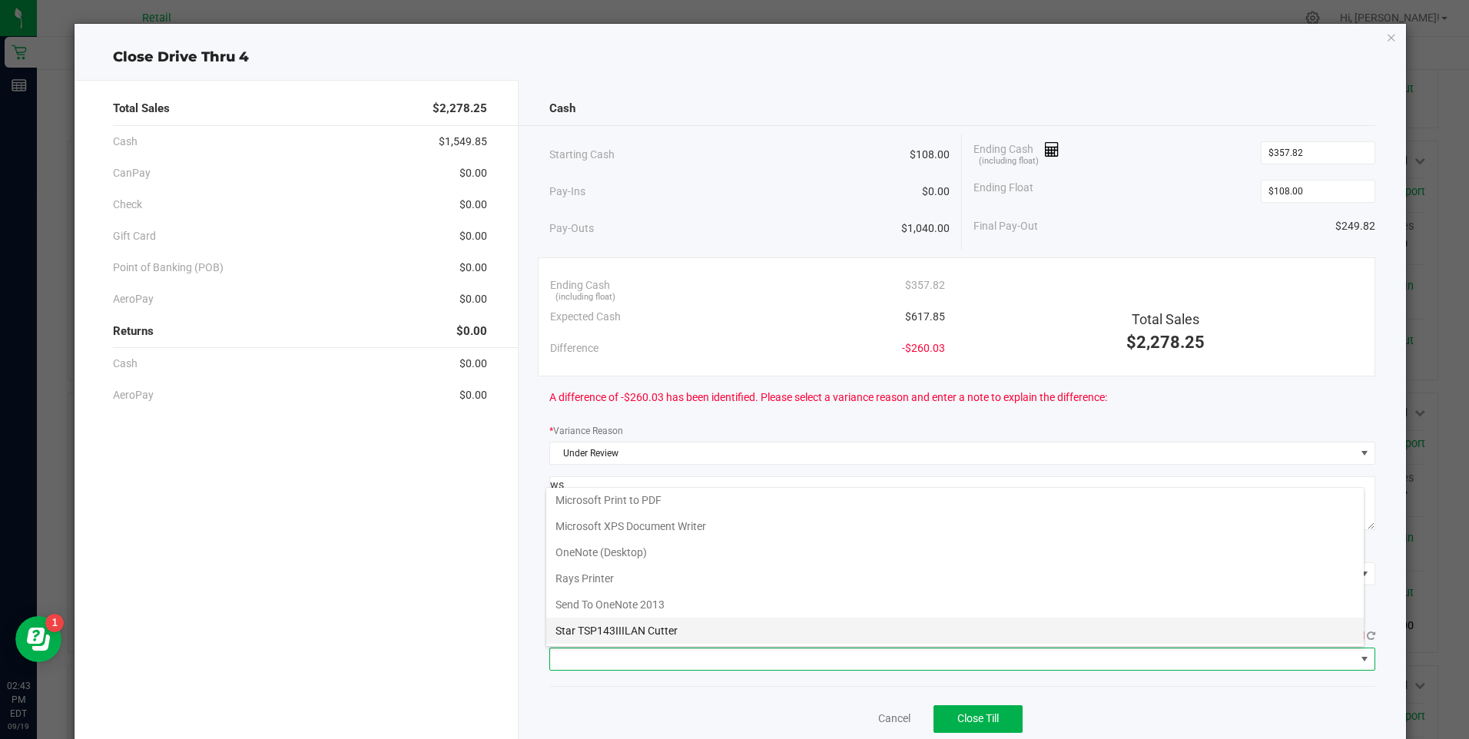
click at [665, 632] on Cutter "Star TSP143IIILAN Cutter" at bounding box center [955, 631] width 818 height 26
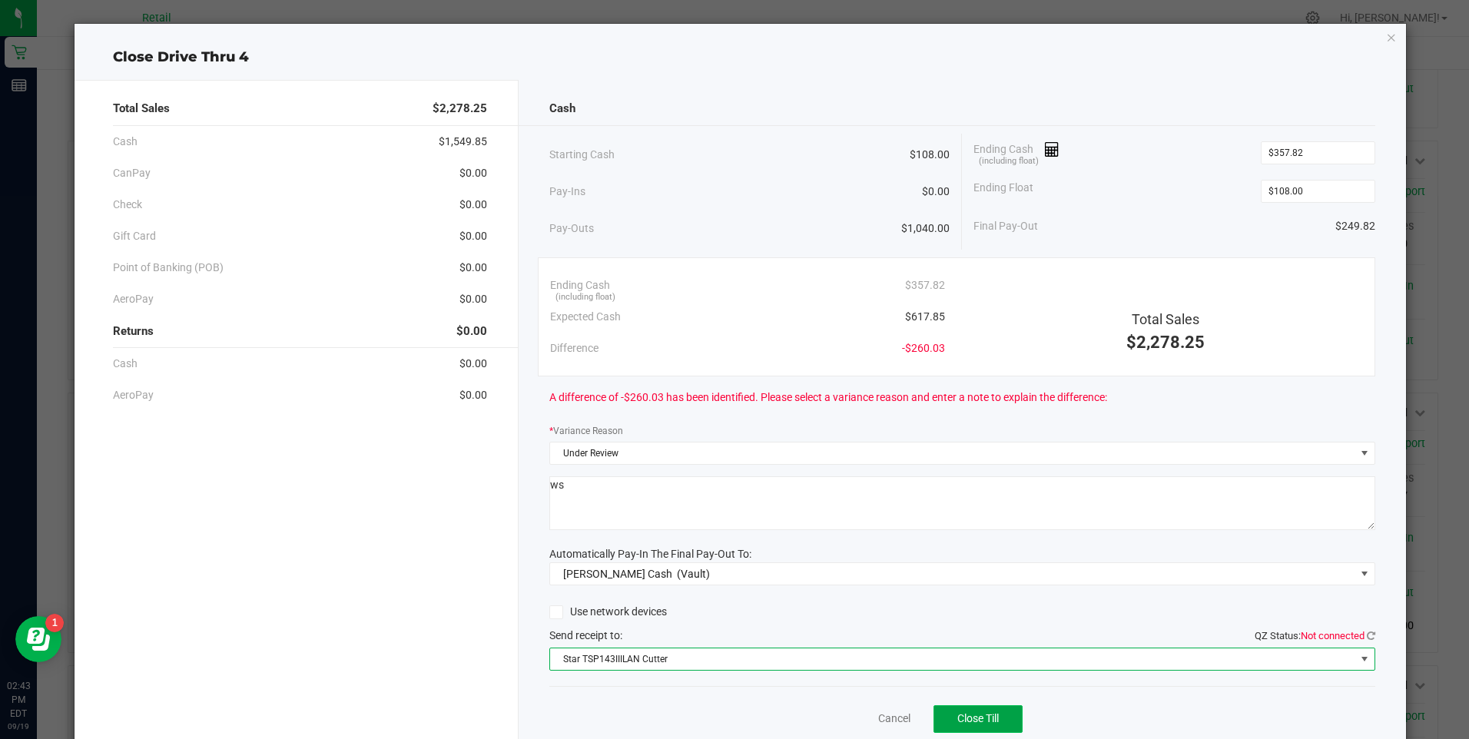
click at [975, 718] on span "Close Till" at bounding box center [977, 718] width 41 height 12
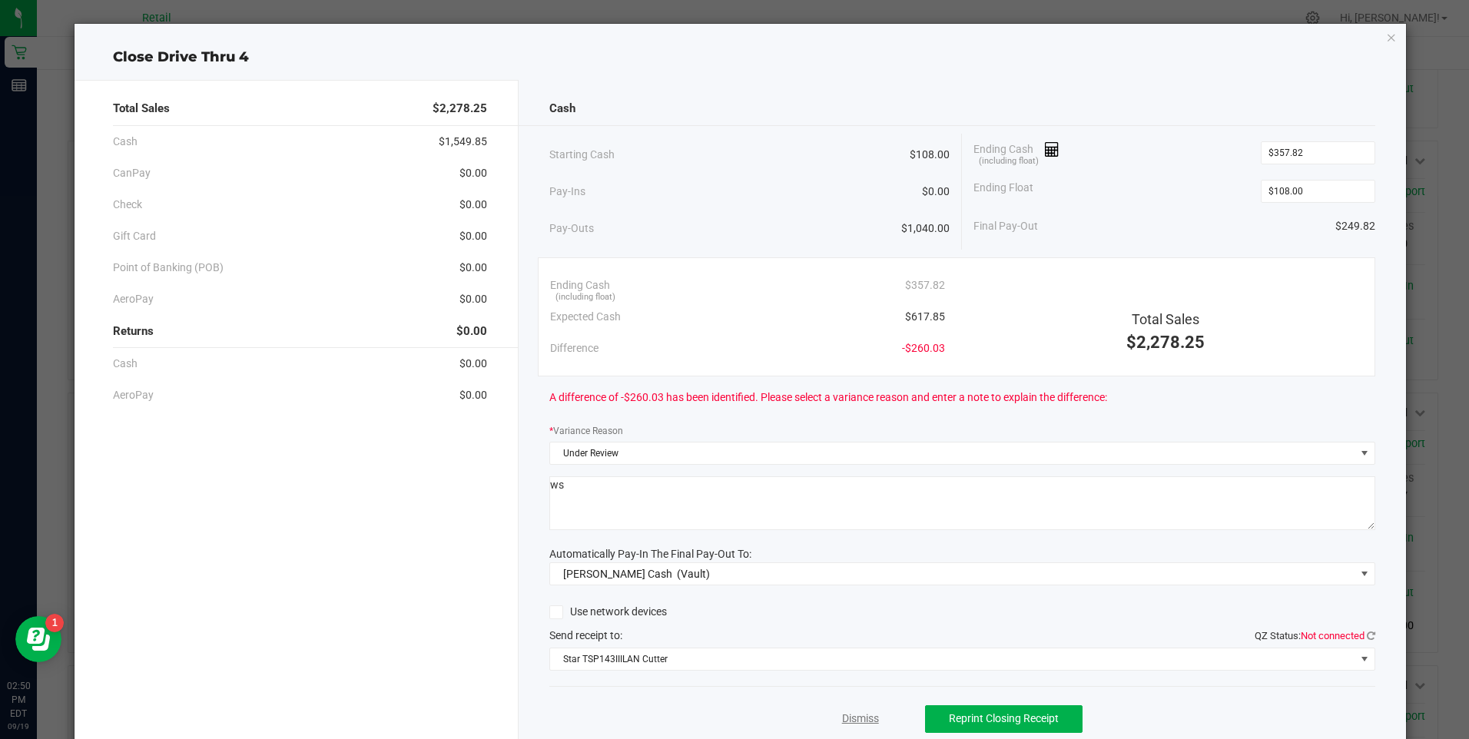
click at [856, 723] on link "Dismiss" at bounding box center [860, 719] width 37 height 16
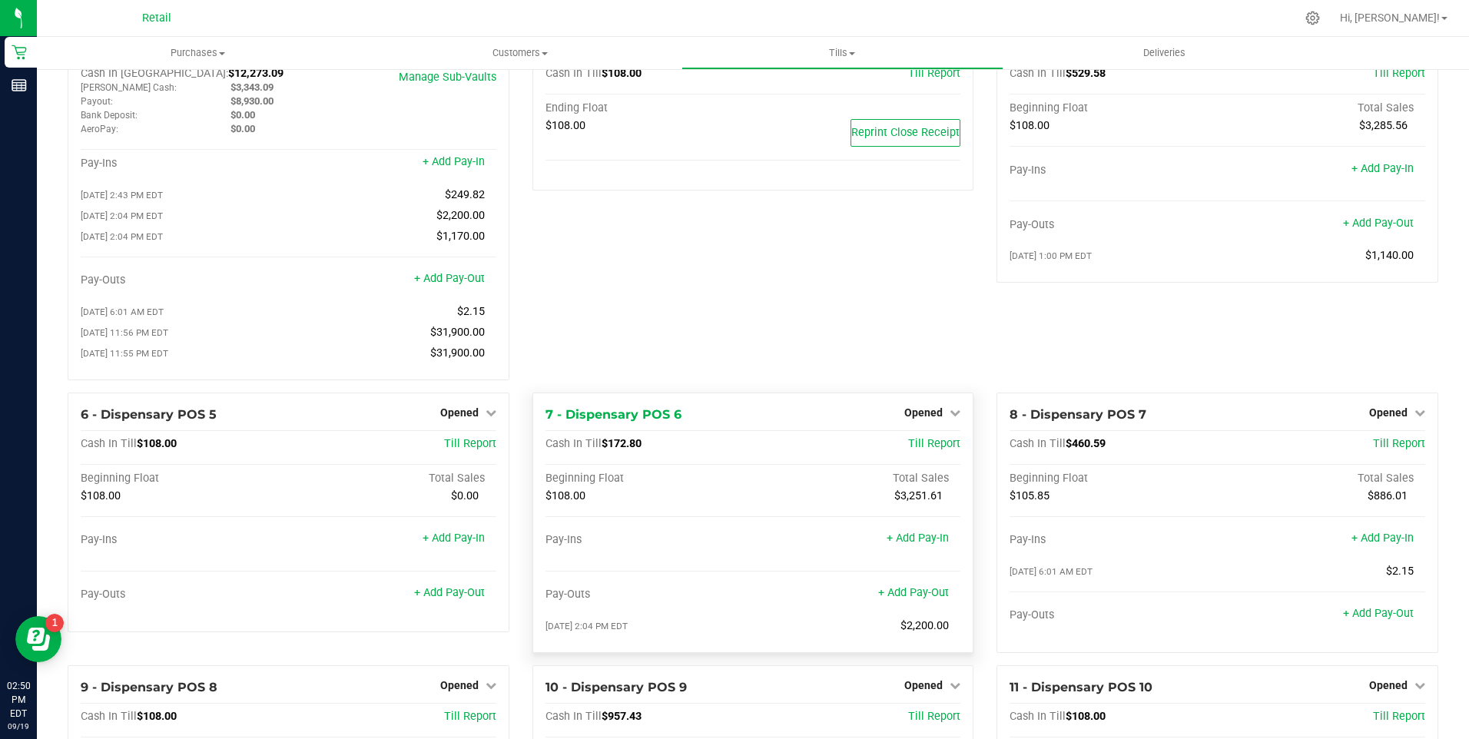
scroll to position [0, 0]
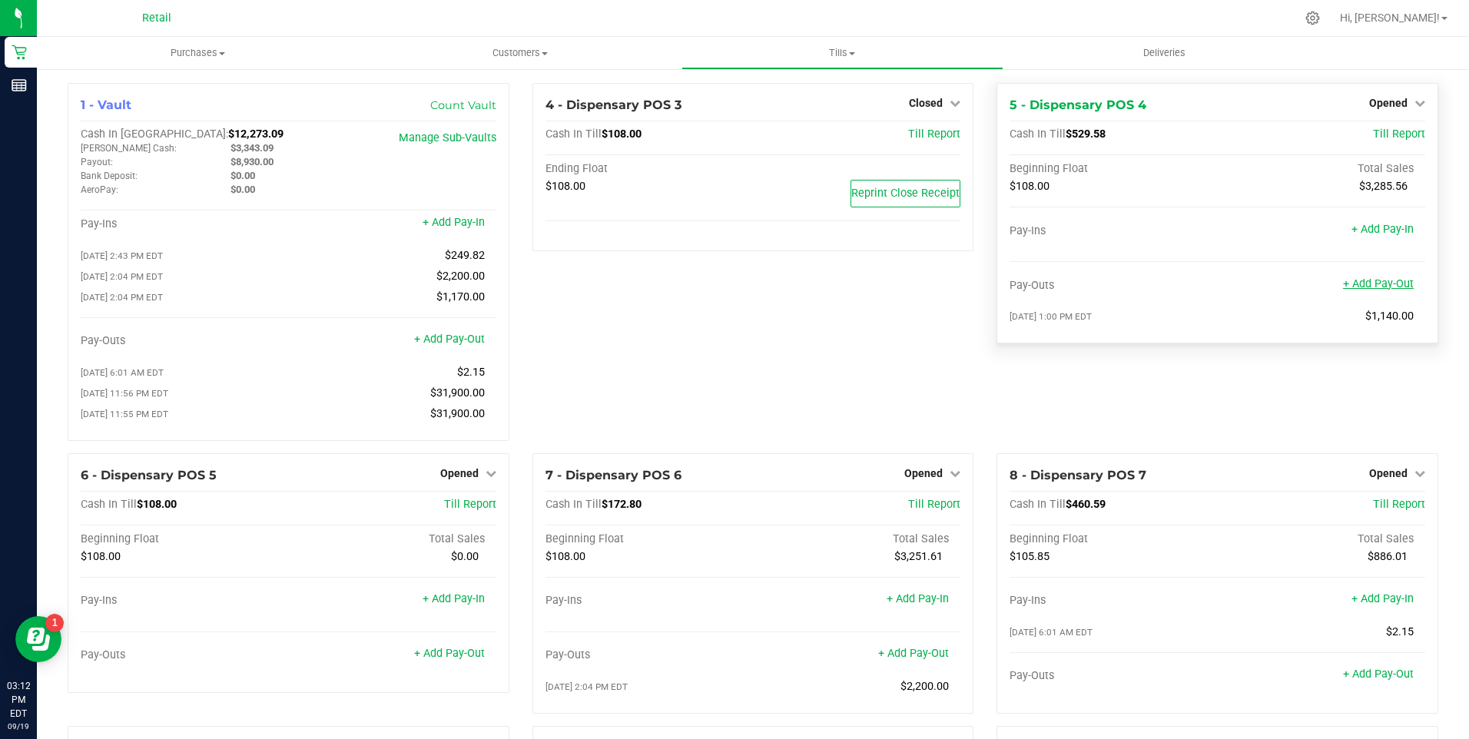
click at [1369, 286] on link "+ Add Pay-Out" at bounding box center [1378, 283] width 71 height 13
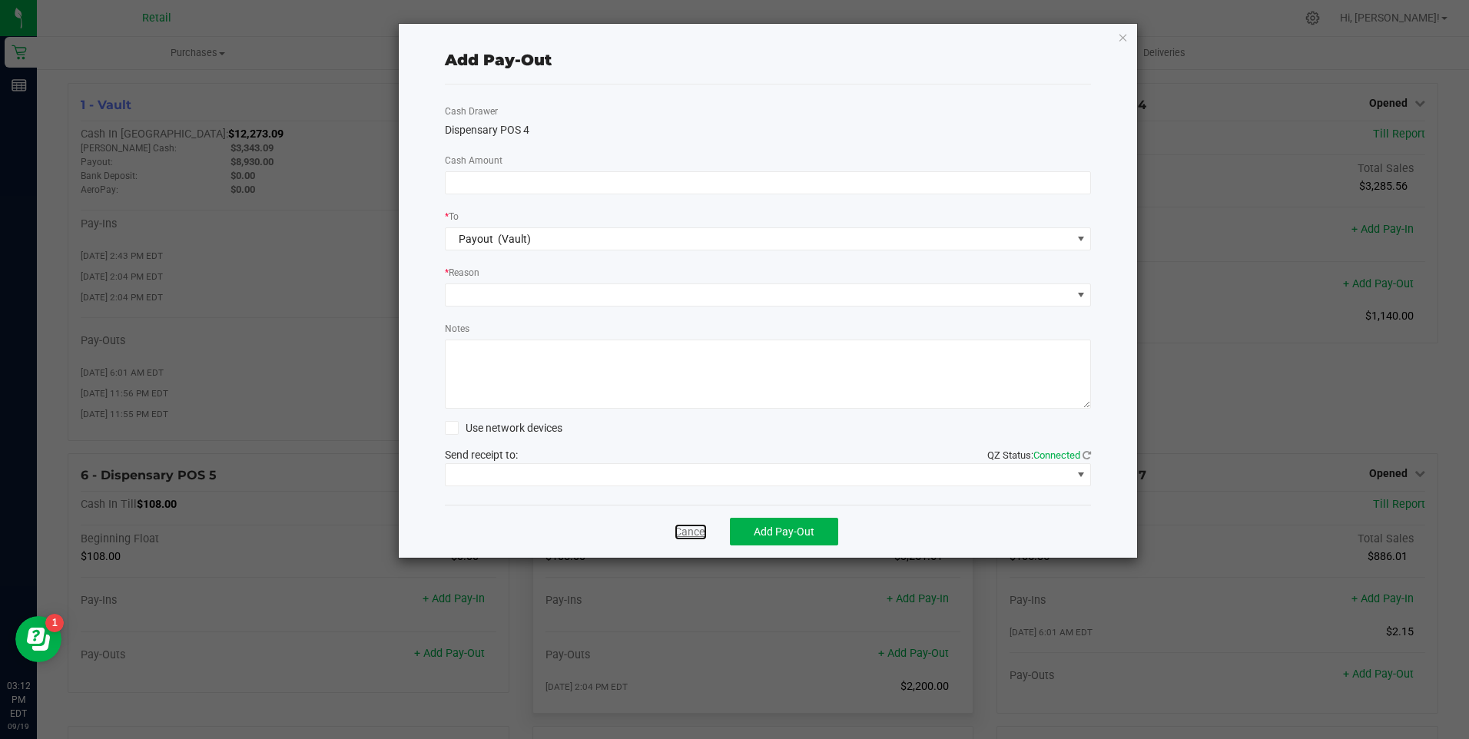
click at [695, 528] on link "Cancel" at bounding box center [691, 532] width 32 height 16
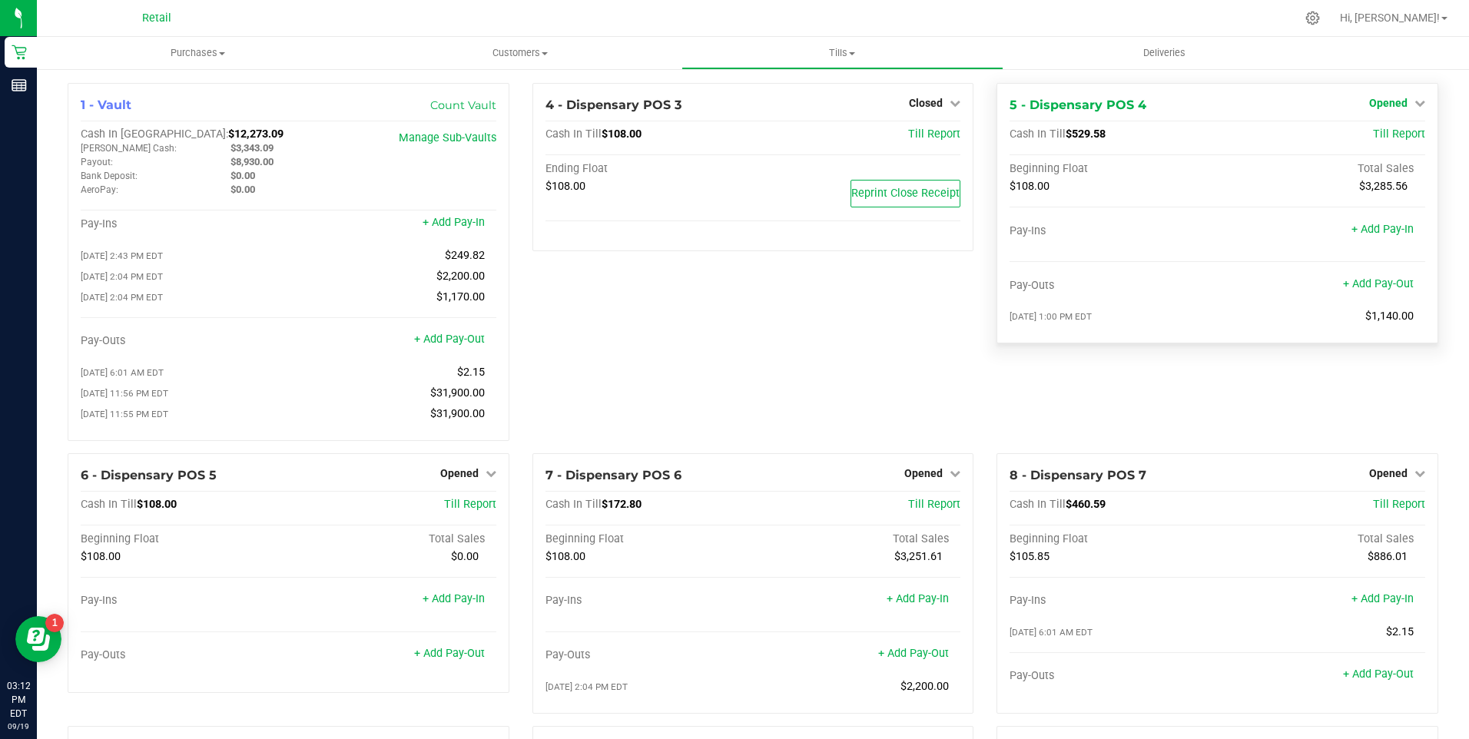
click at [1415, 102] on icon at bounding box center [1420, 103] width 11 height 11
click at [1375, 138] on link "Close Till" at bounding box center [1389, 135] width 41 height 12
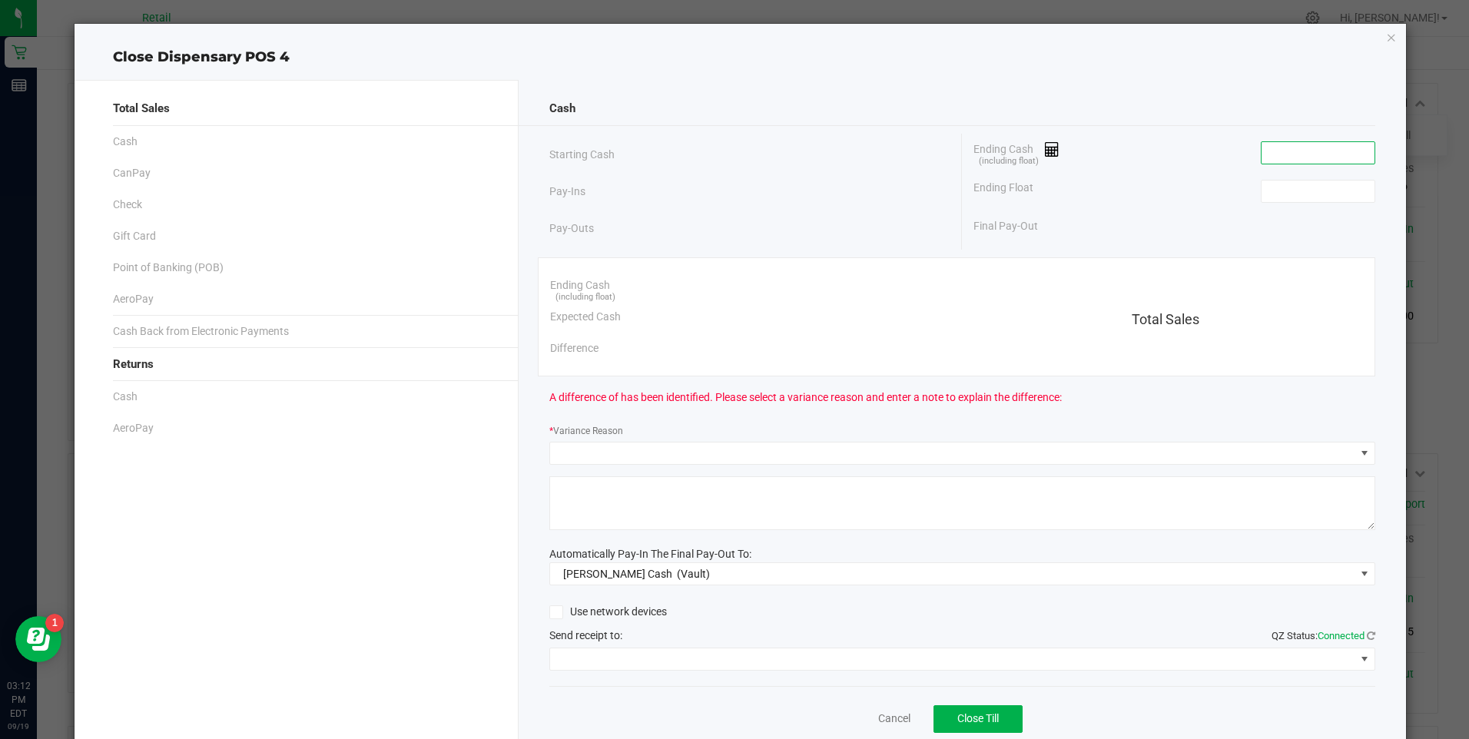
click at [1319, 149] on input at bounding box center [1318, 153] width 113 height 22
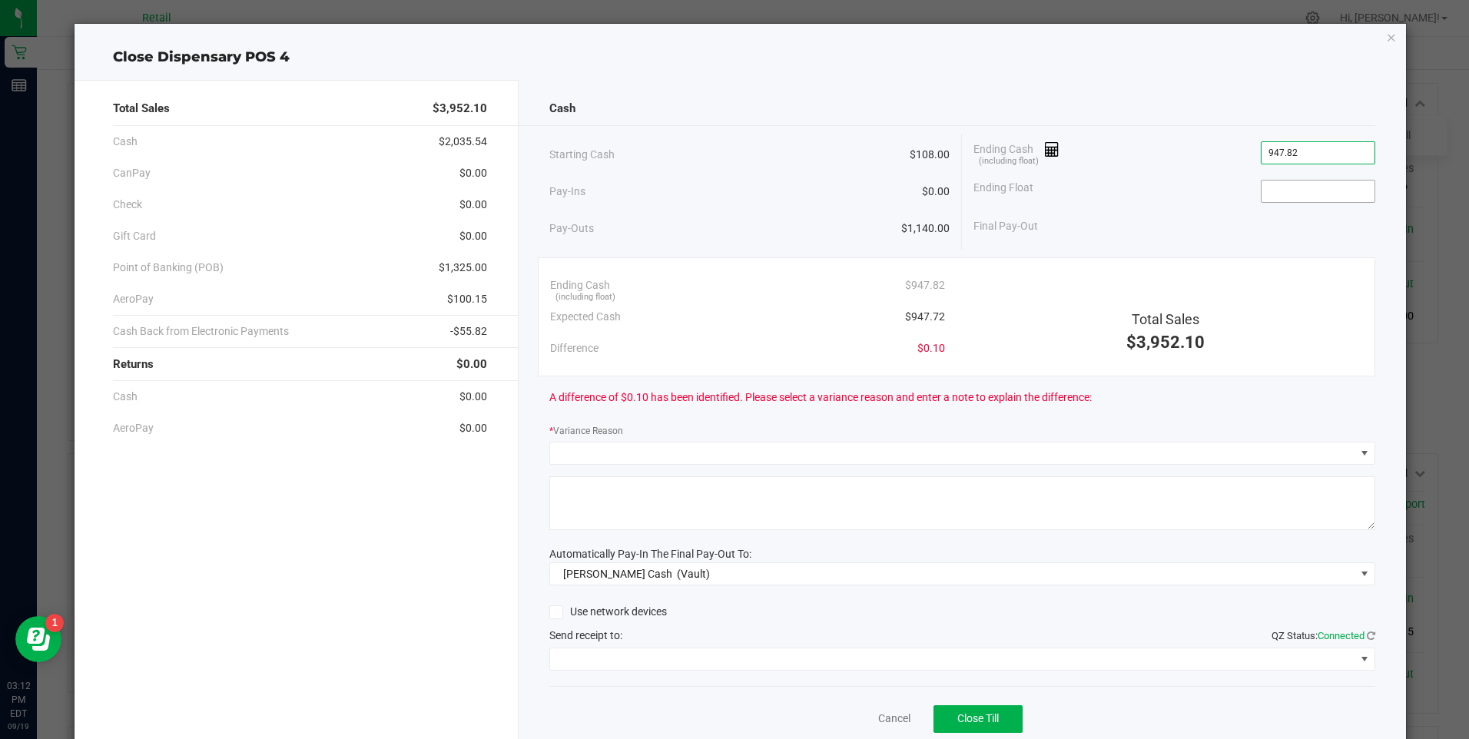
type input "$947.82"
click at [1273, 187] on input at bounding box center [1318, 192] width 113 height 22
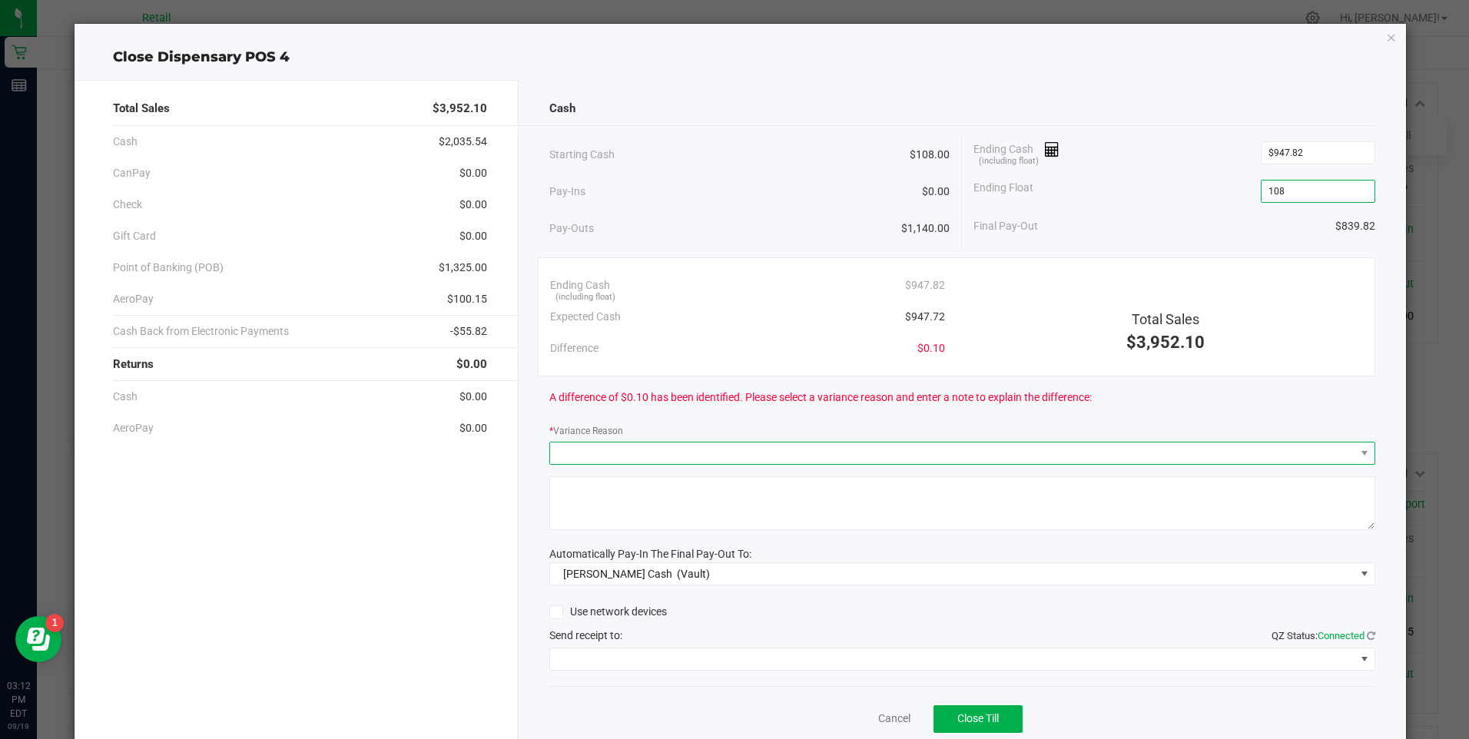
type input "$108.00"
click at [612, 447] on span at bounding box center [952, 454] width 805 height 22
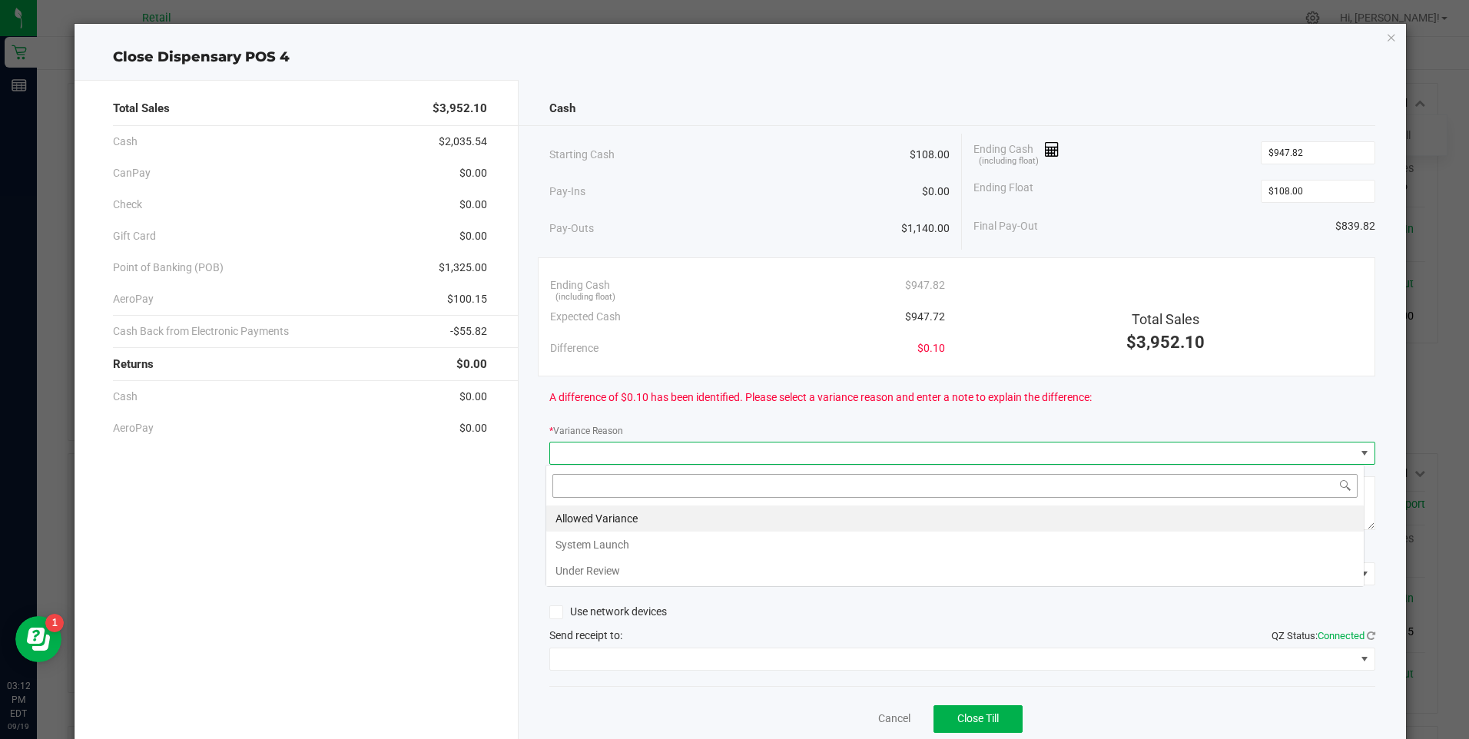
scroll to position [23, 819]
click at [593, 516] on li "Allowed Variance" at bounding box center [955, 519] width 818 height 26
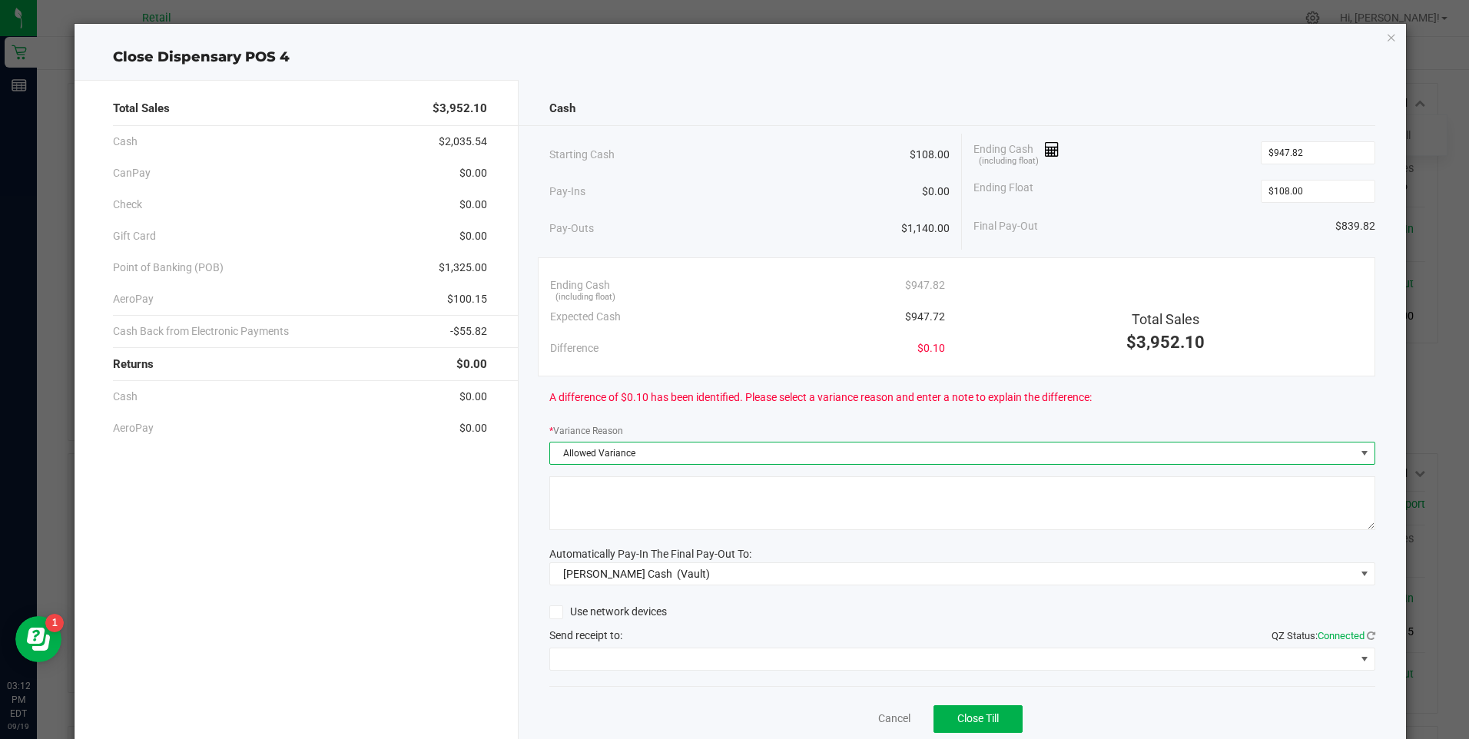
click at [598, 510] on textarea at bounding box center [962, 503] width 826 height 54
type textarea "ws"
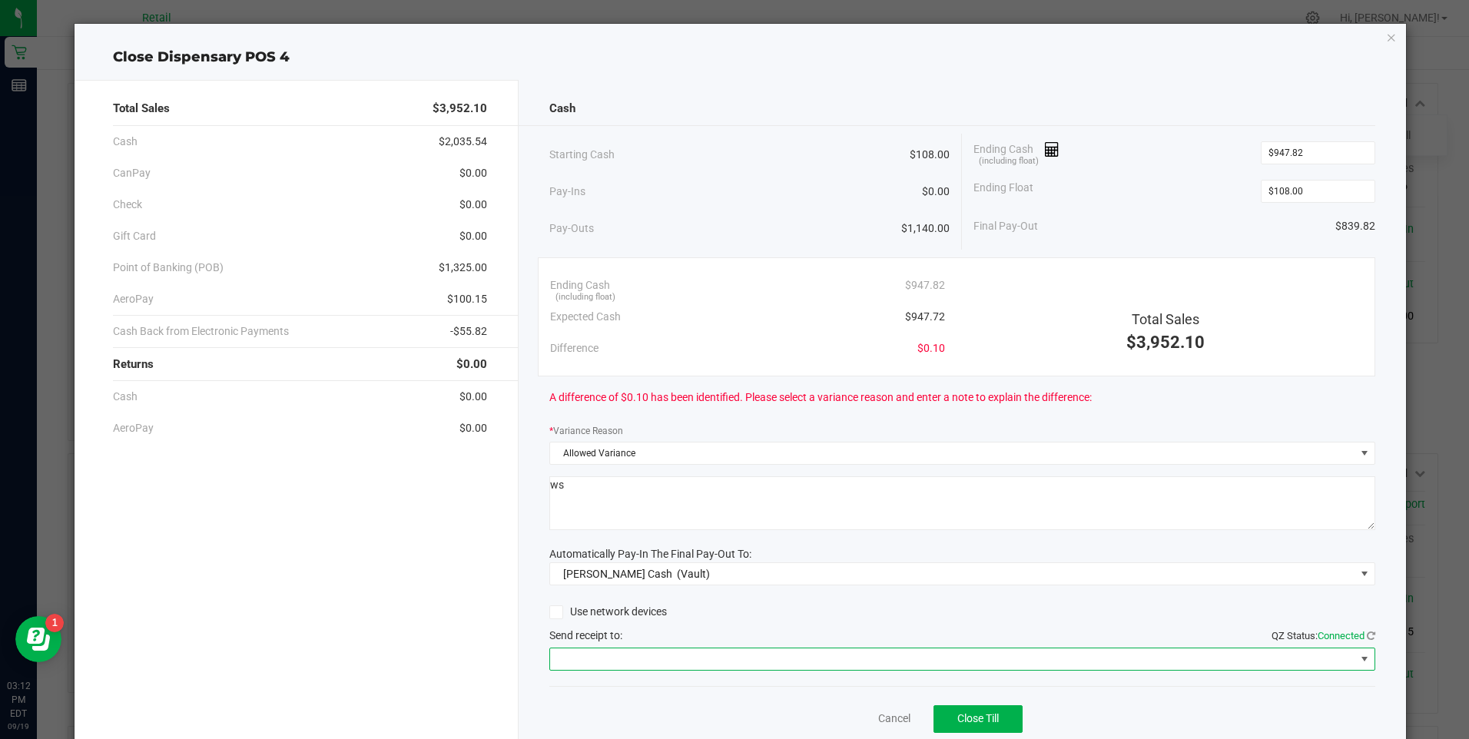
click at [625, 651] on span at bounding box center [952, 659] width 805 height 22
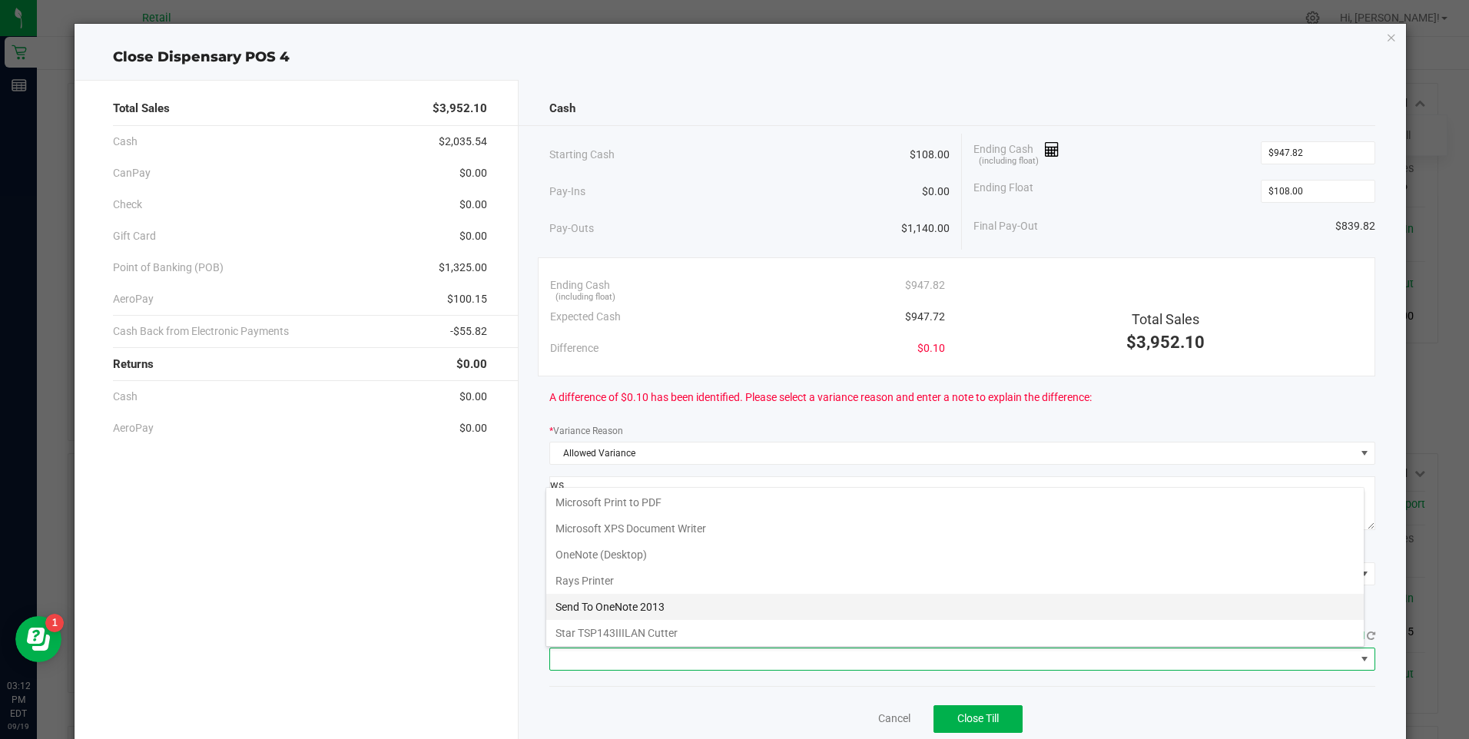
scroll to position [134, 0]
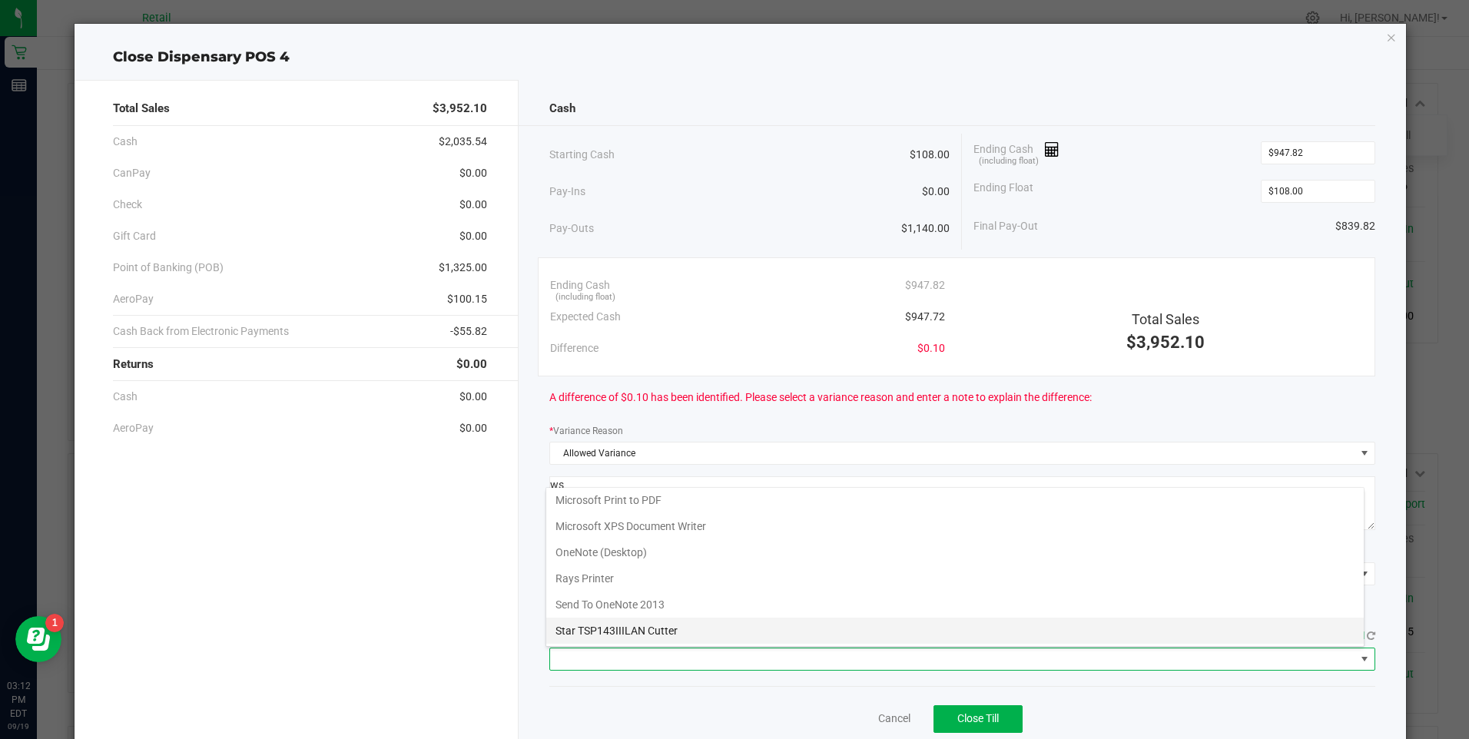
click at [648, 625] on Cutter "Star TSP143IIILAN Cutter" at bounding box center [955, 631] width 818 height 26
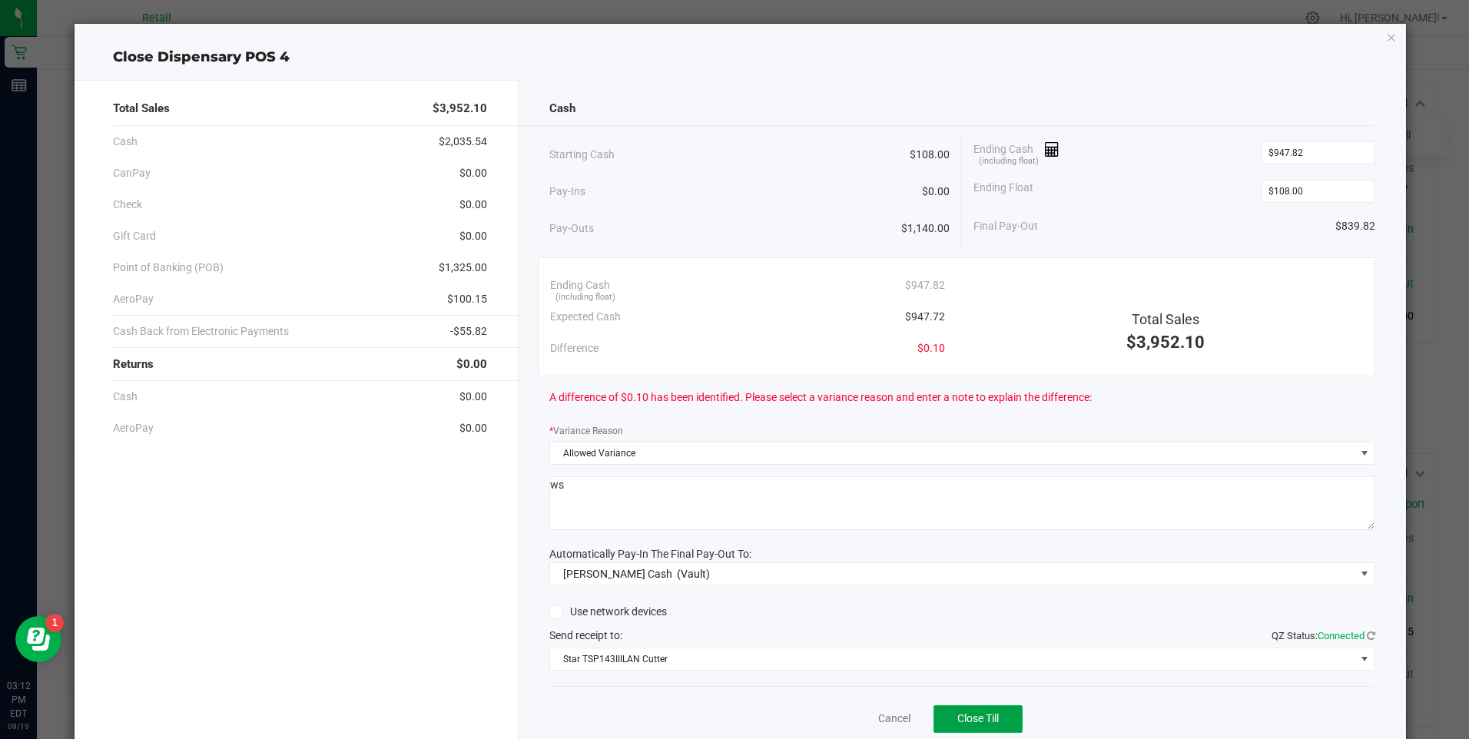
drag, startPoint x: 972, startPoint y: 718, endPoint x: 970, endPoint y: 707, distance: 11.6
click at [973, 718] on span "Close Till" at bounding box center [977, 718] width 41 height 12
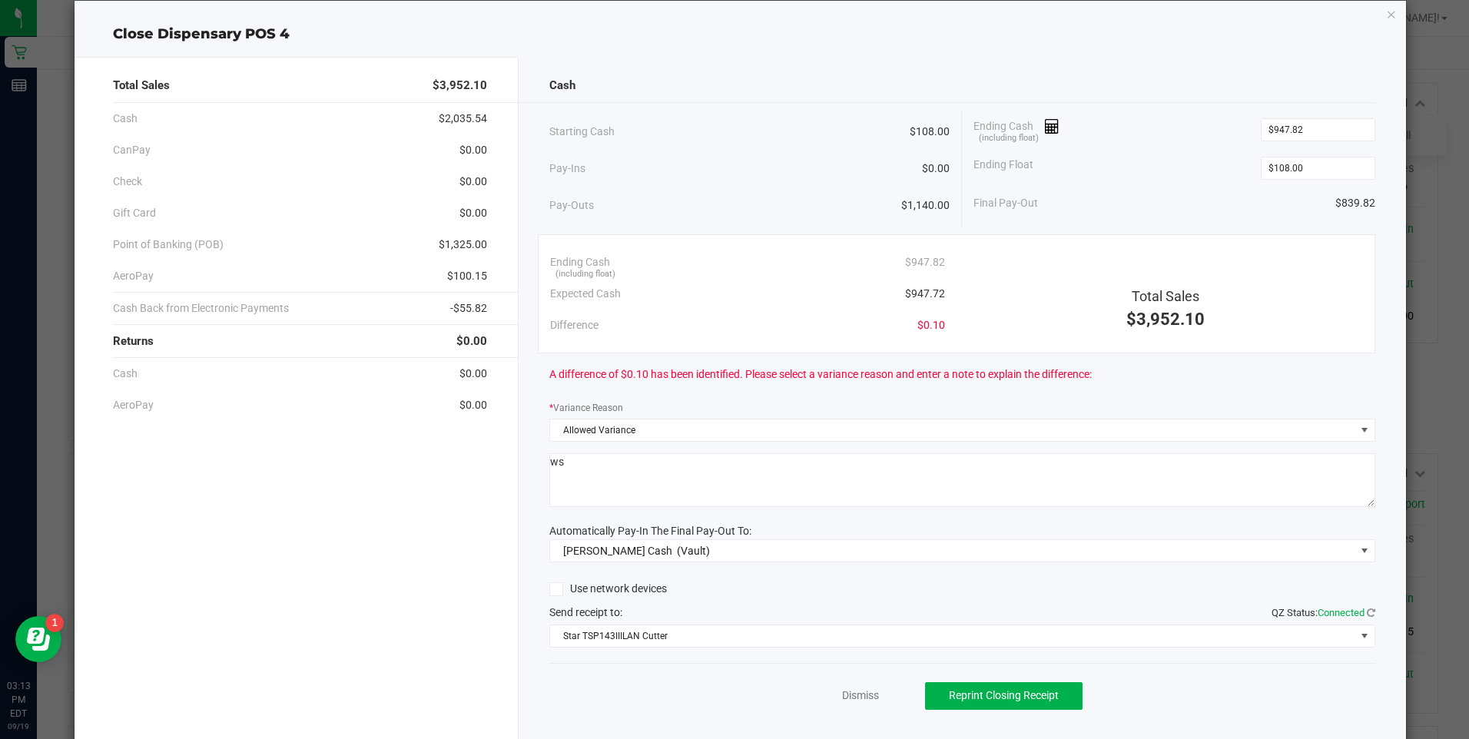
scroll to position [57, 0]
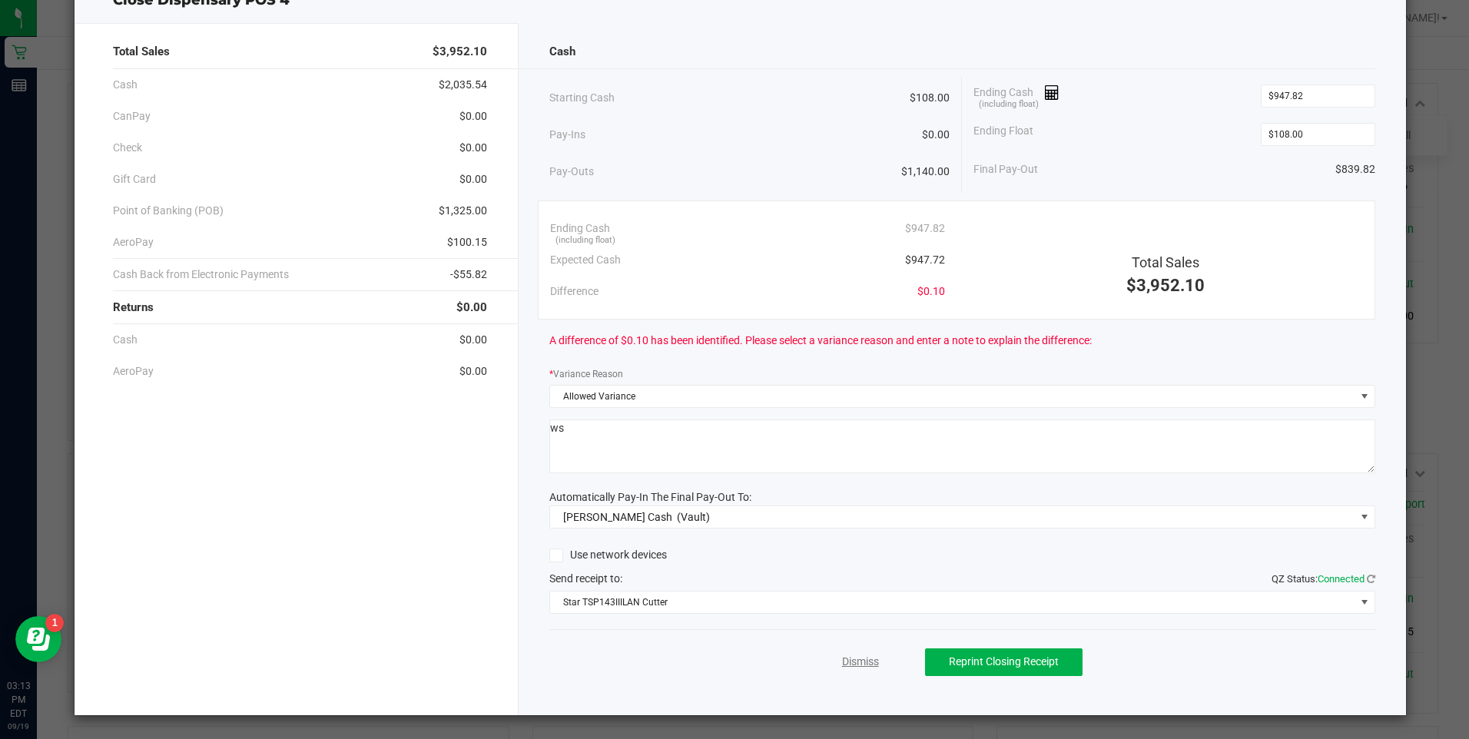
click at [852, 658] on link "Dismiss" at bounding box center [860, 662] width 37 height 16
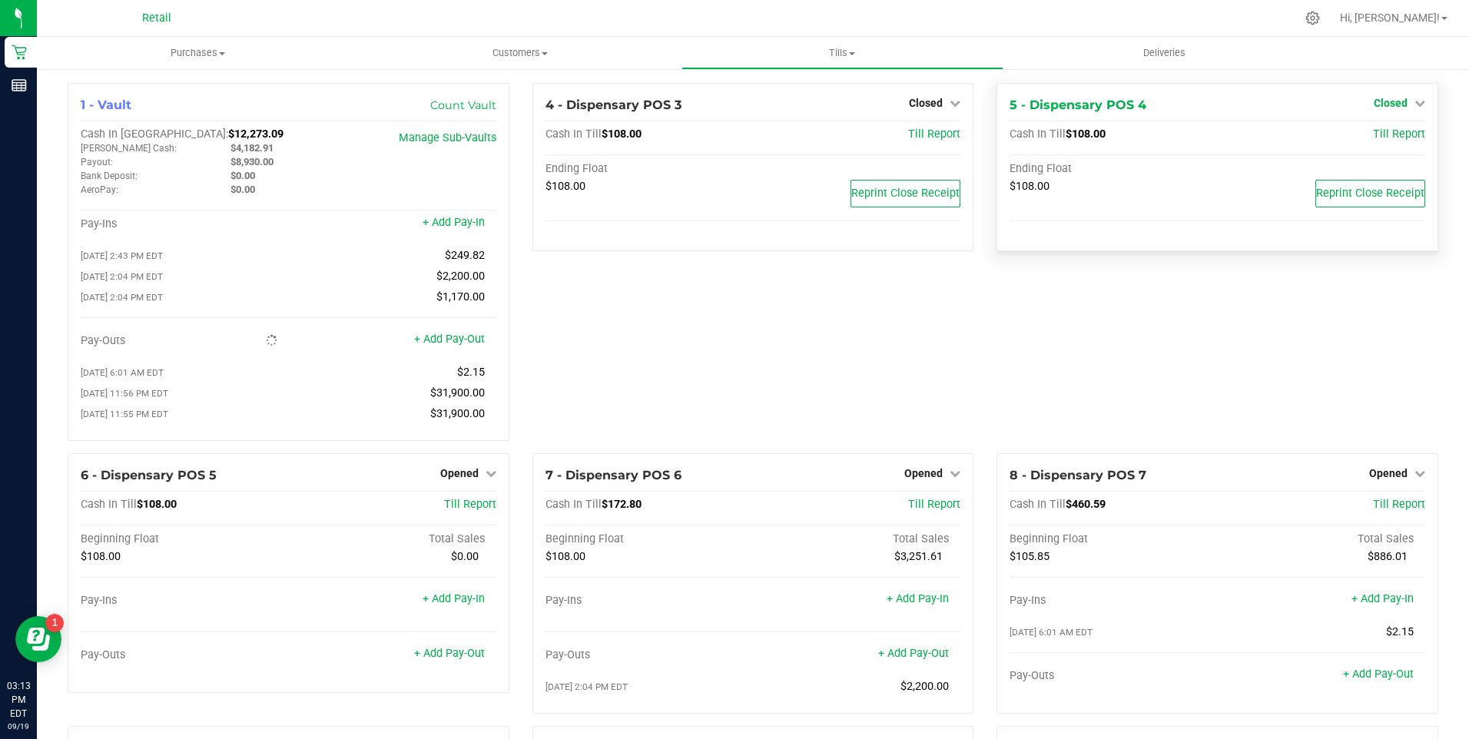
click at [1415, 104] on icon at bounding box center [1420, 103] width 11 height 11
click at [1396, 133] on link "Open Till" at bounding box center [1390, 135] width 41 height 12
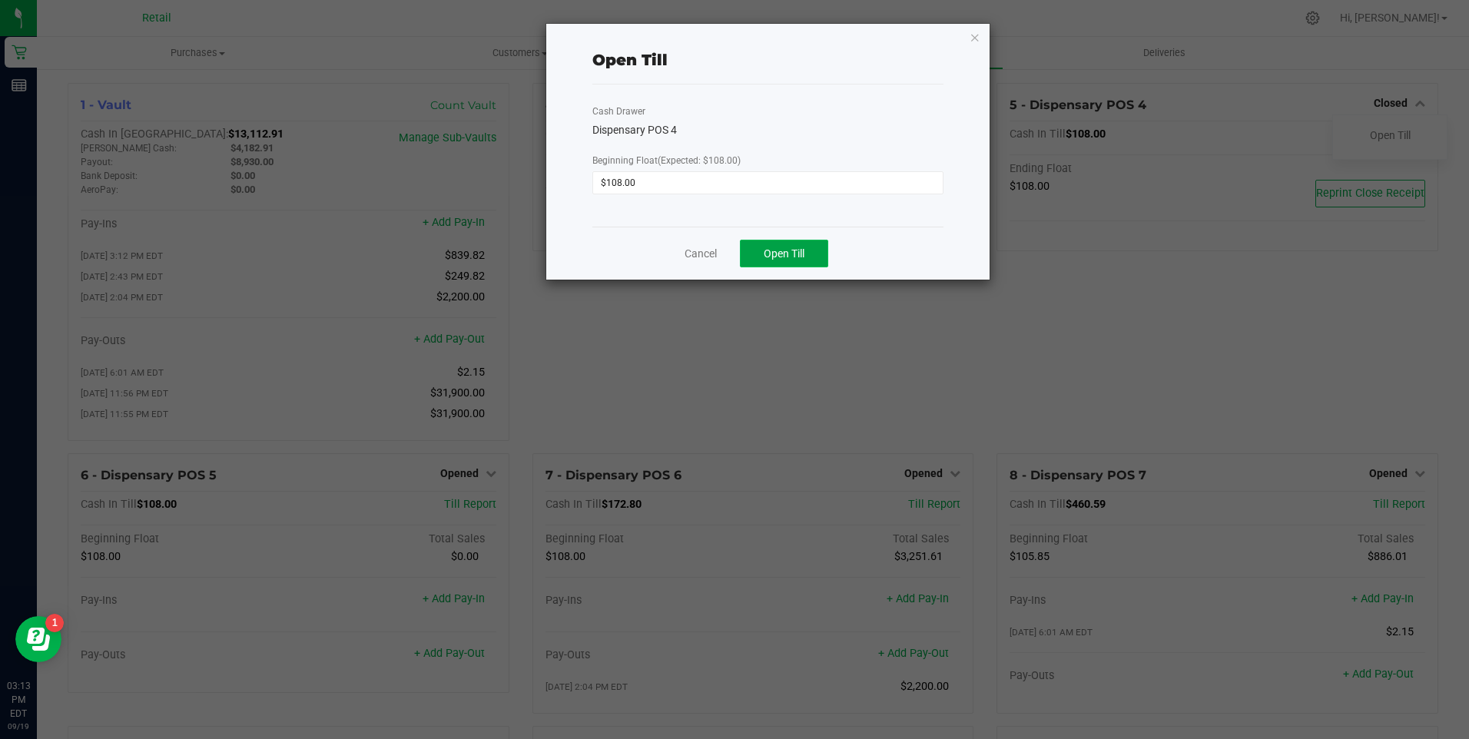
click at [799, 257] on span "Open Till" at bounding box center [784, 253] width 41 height 12
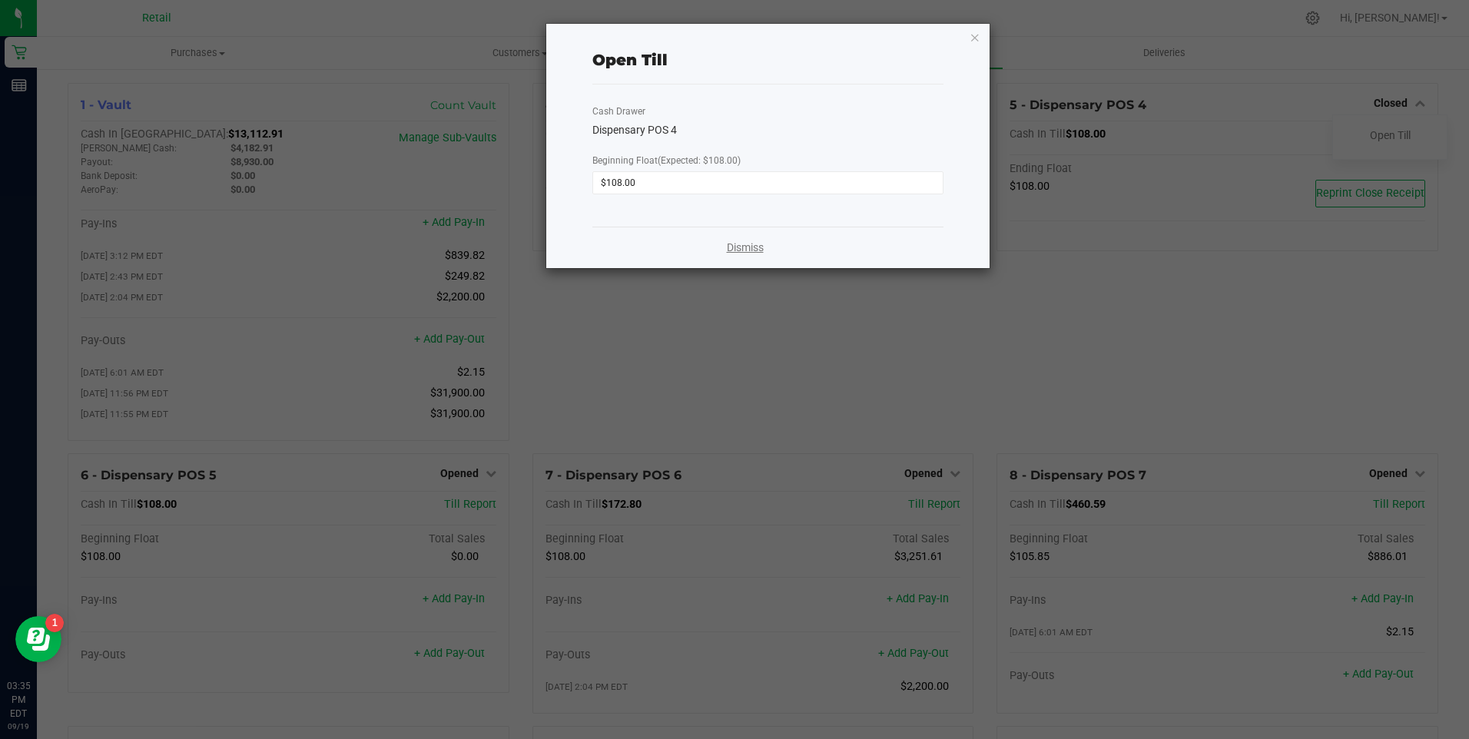
click at [742, 248] on link "Dismiss" at bounding box center [745, 248] width 37 height 16
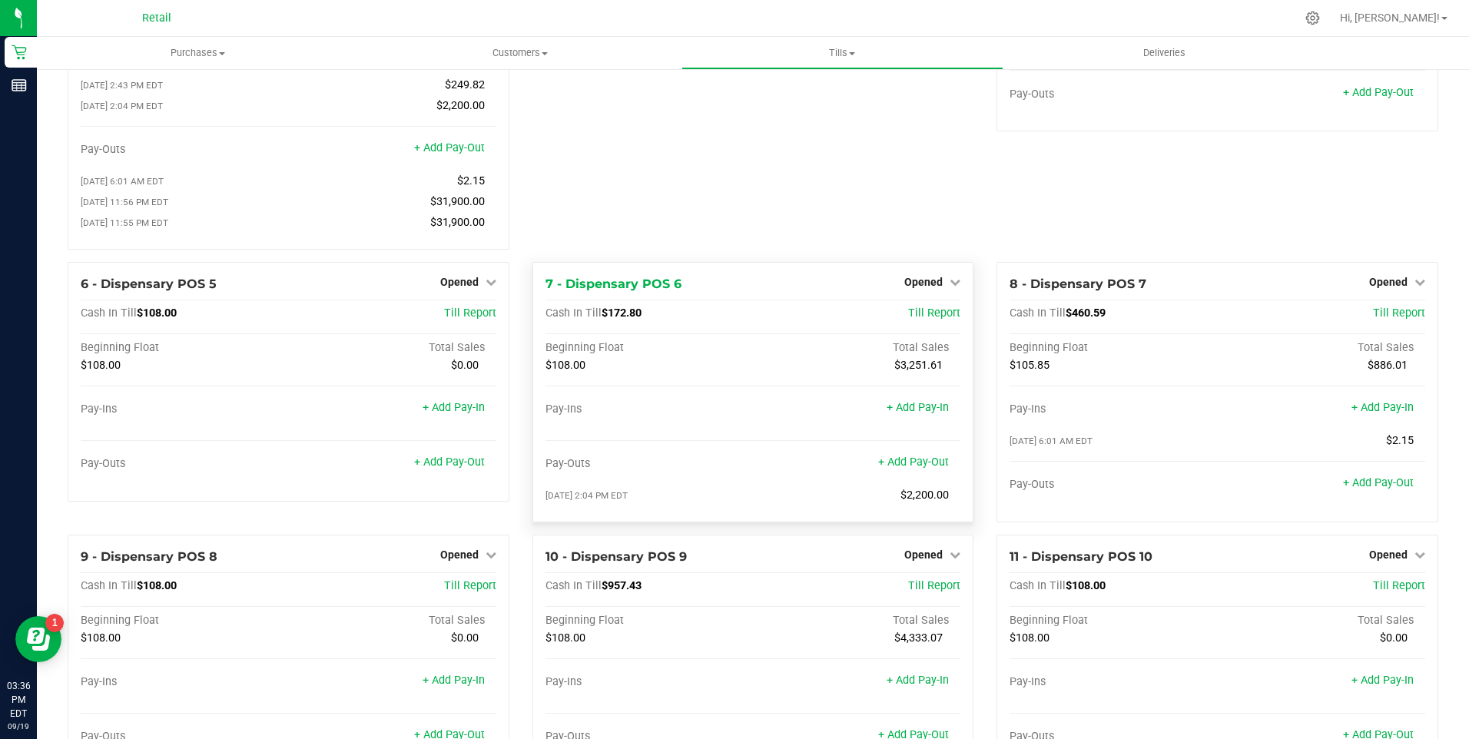
scroll to position [0, 0]
